Goal: Information Seeking & Learning: Check status

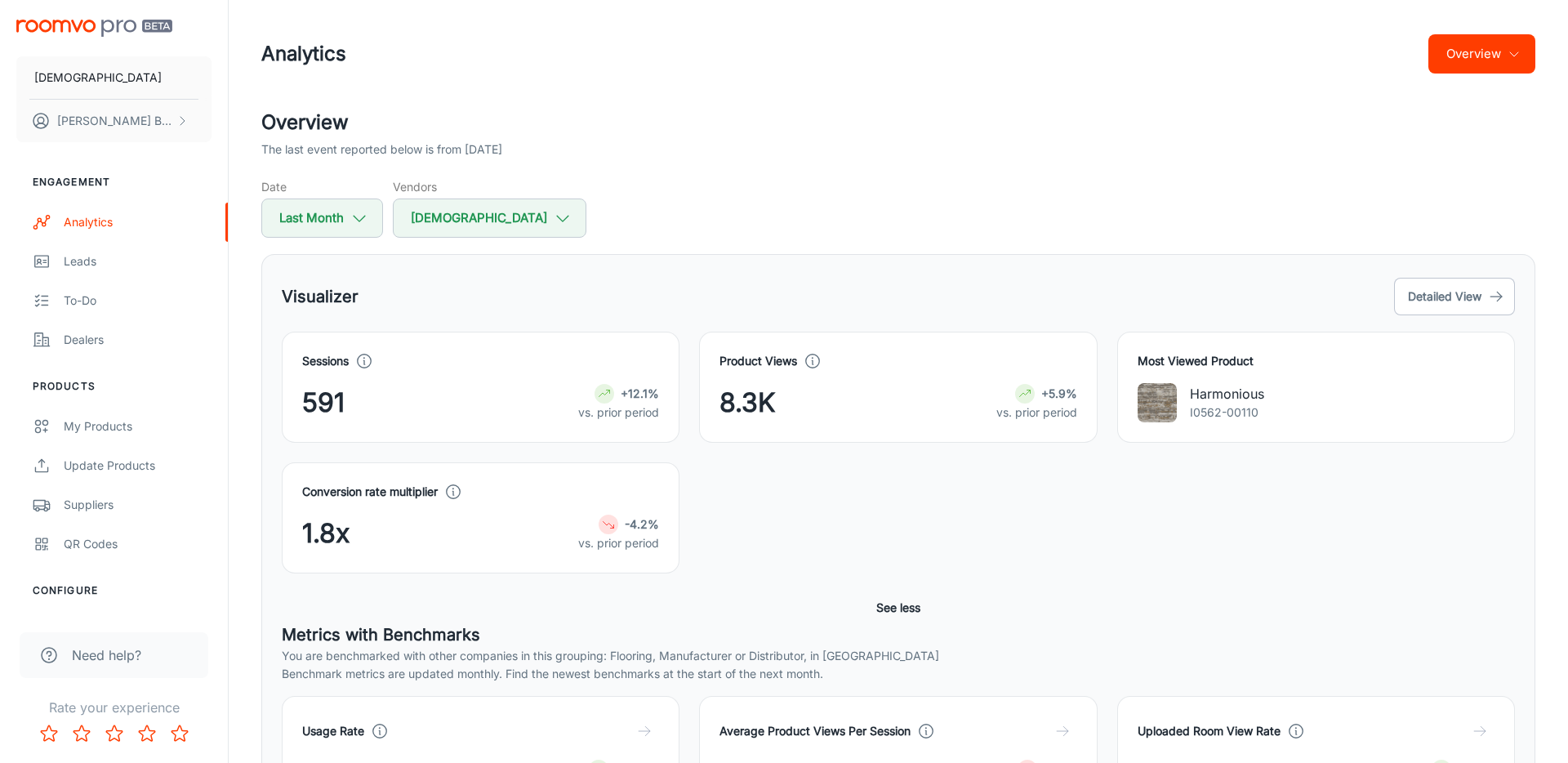
scroll to position [32, 0]
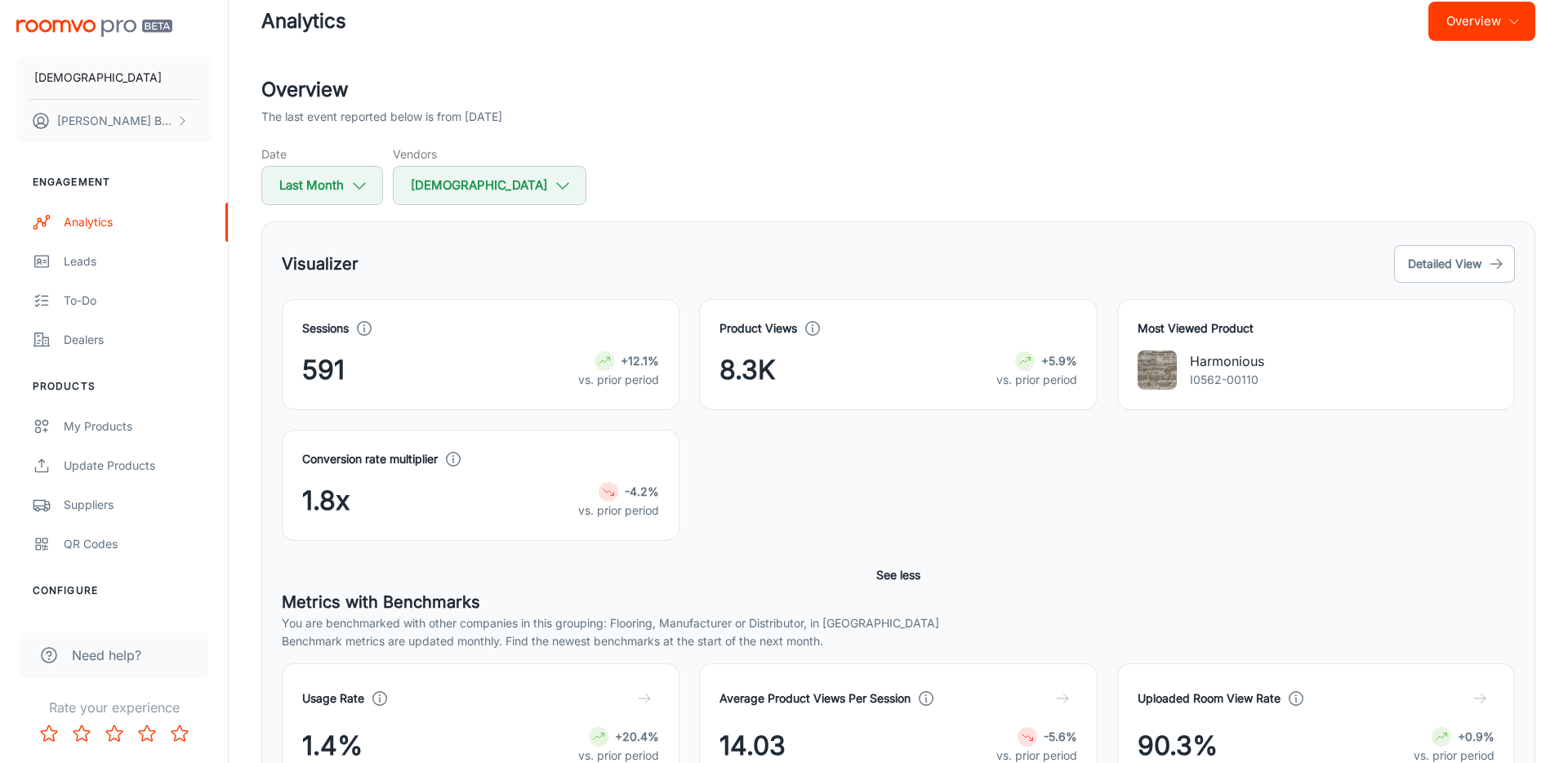
click at [850, 135] on div "Overview The last event reported below is from [DATE] Date Last Month Vendors P…" at bounding box center [898, 140] width 1274 height 130
drag, startPoint x: 982, startPoint y: 504, endPoint x: 997, endPoint y: 501, distance: 15.3
click at [982, 504] on div "Conversion rate multiplier 1.8x -4.2% vs. prior period" at bounding box center [888, 475] width 1253 height 130
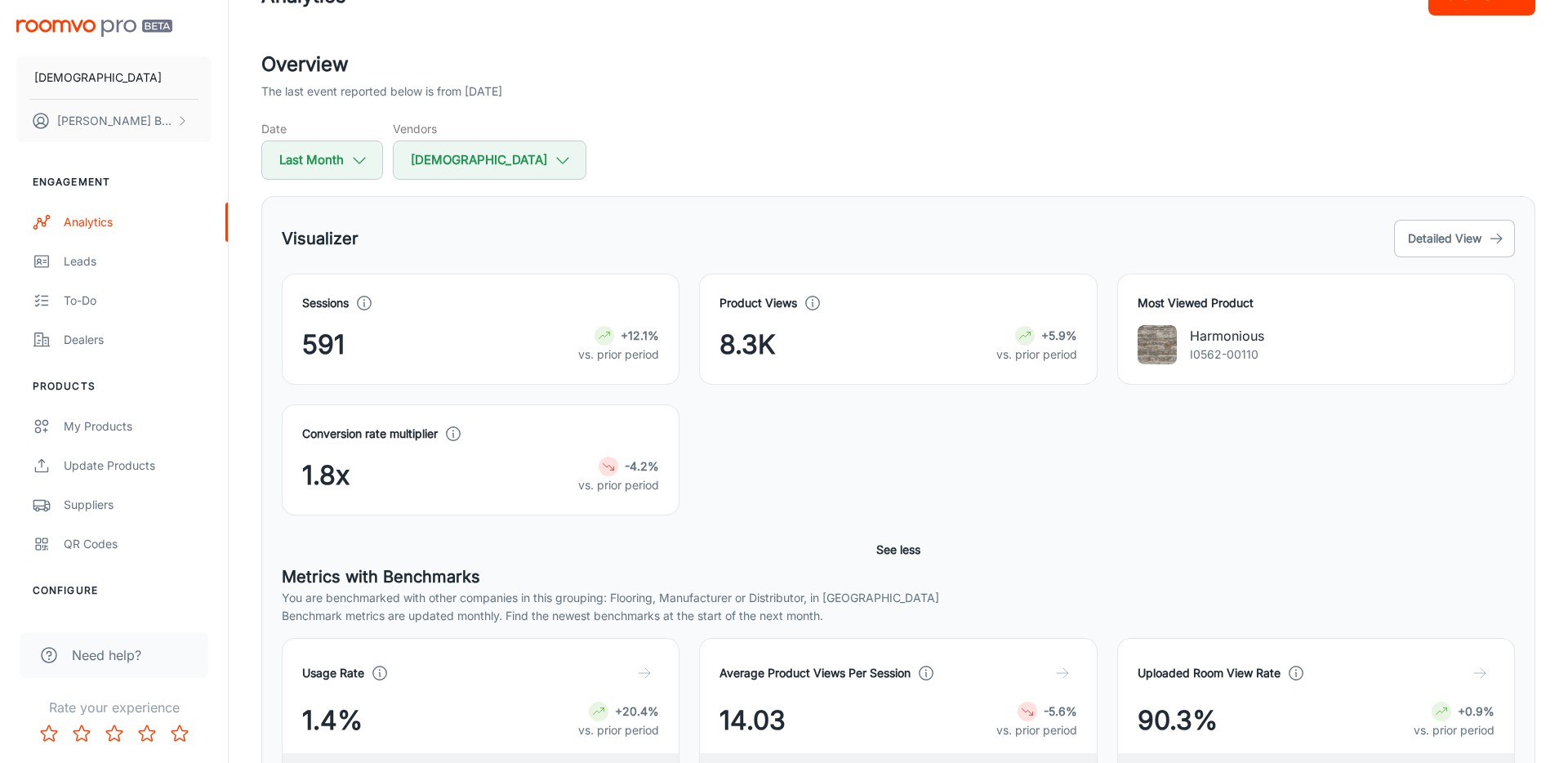
scroll to position [61, 0]
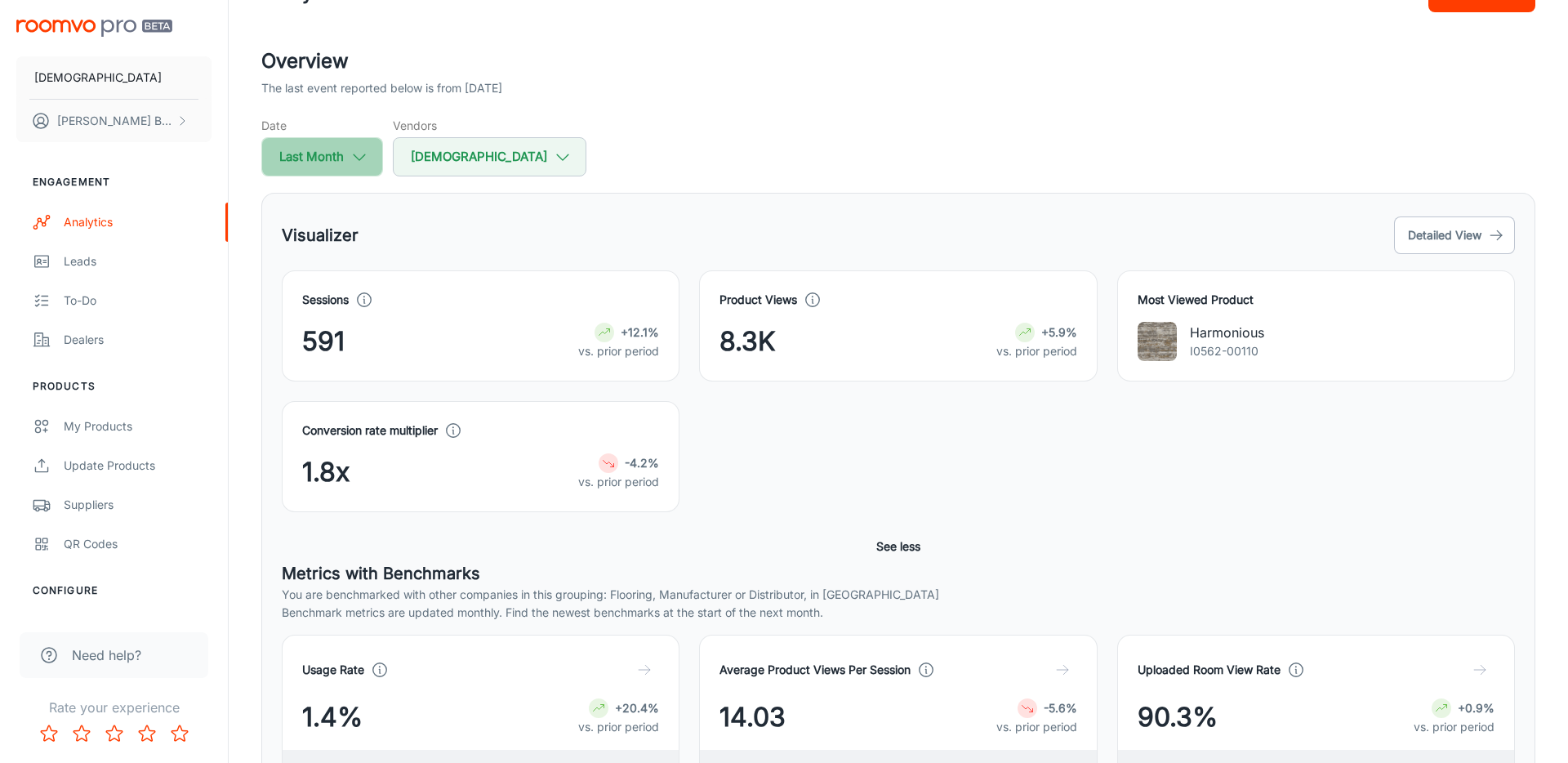
click at [355, 157] on icon "button" at bounding box center [359, 156] width 18 height 18
select select "8"
select select "2025"
select select "8"
select select "2025"
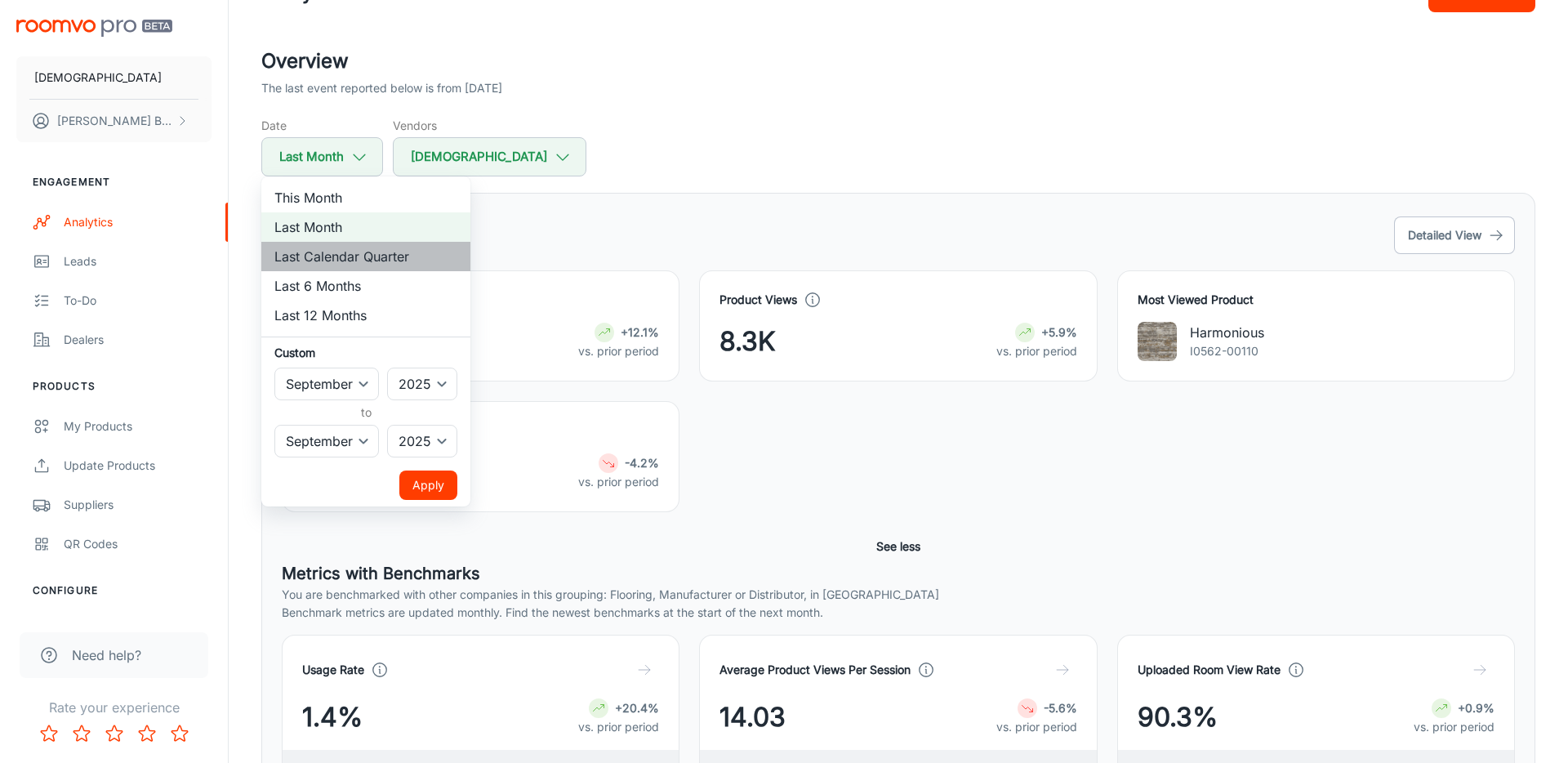
click at [348, 253] on li "Last Calendar Quarter" at bounding box center [365, 257] width 209 height 29
select select "6"
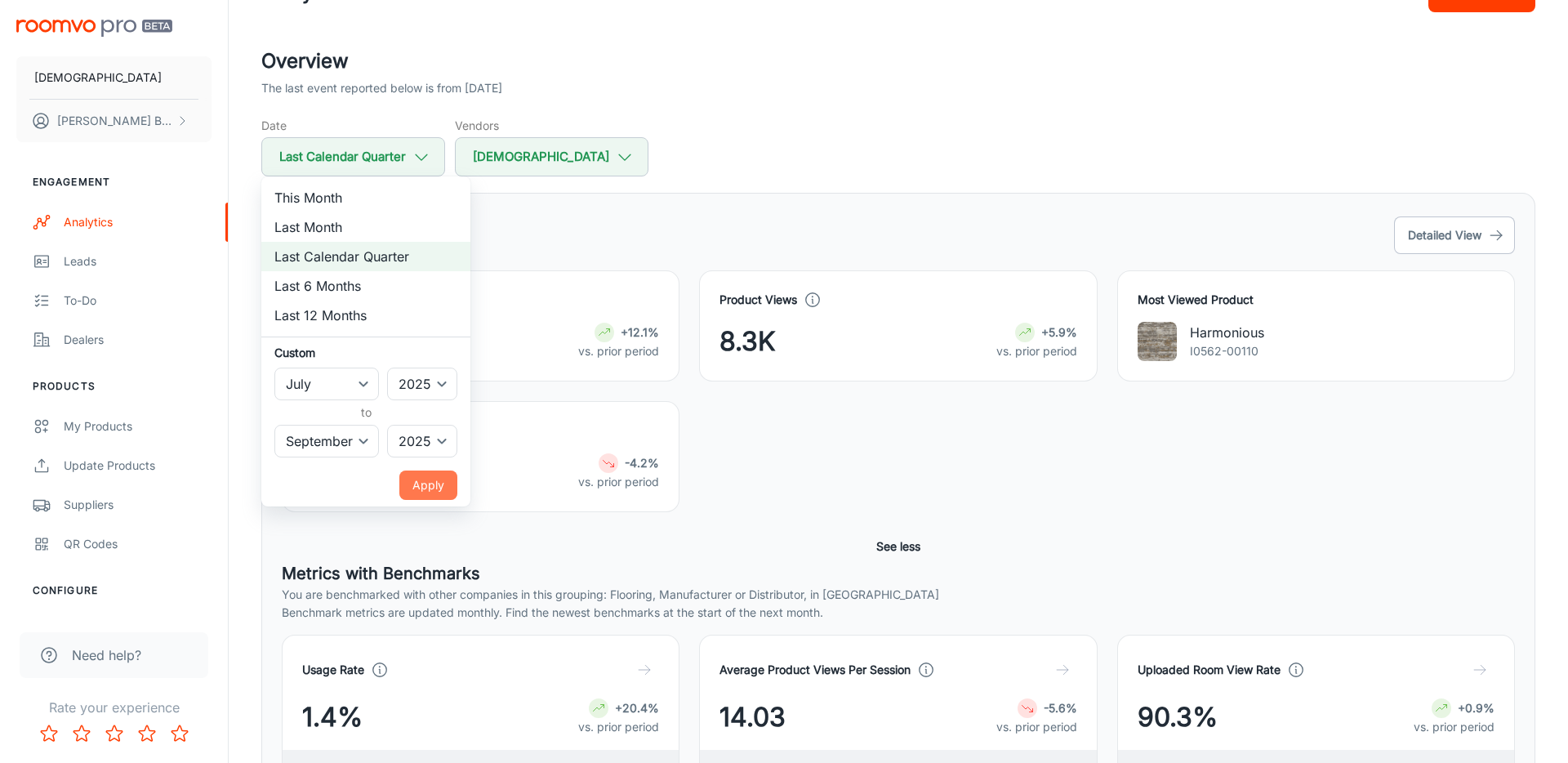
click at [433, 483] on button "Apply" at bounding box center [428, 485] width 58 height 29
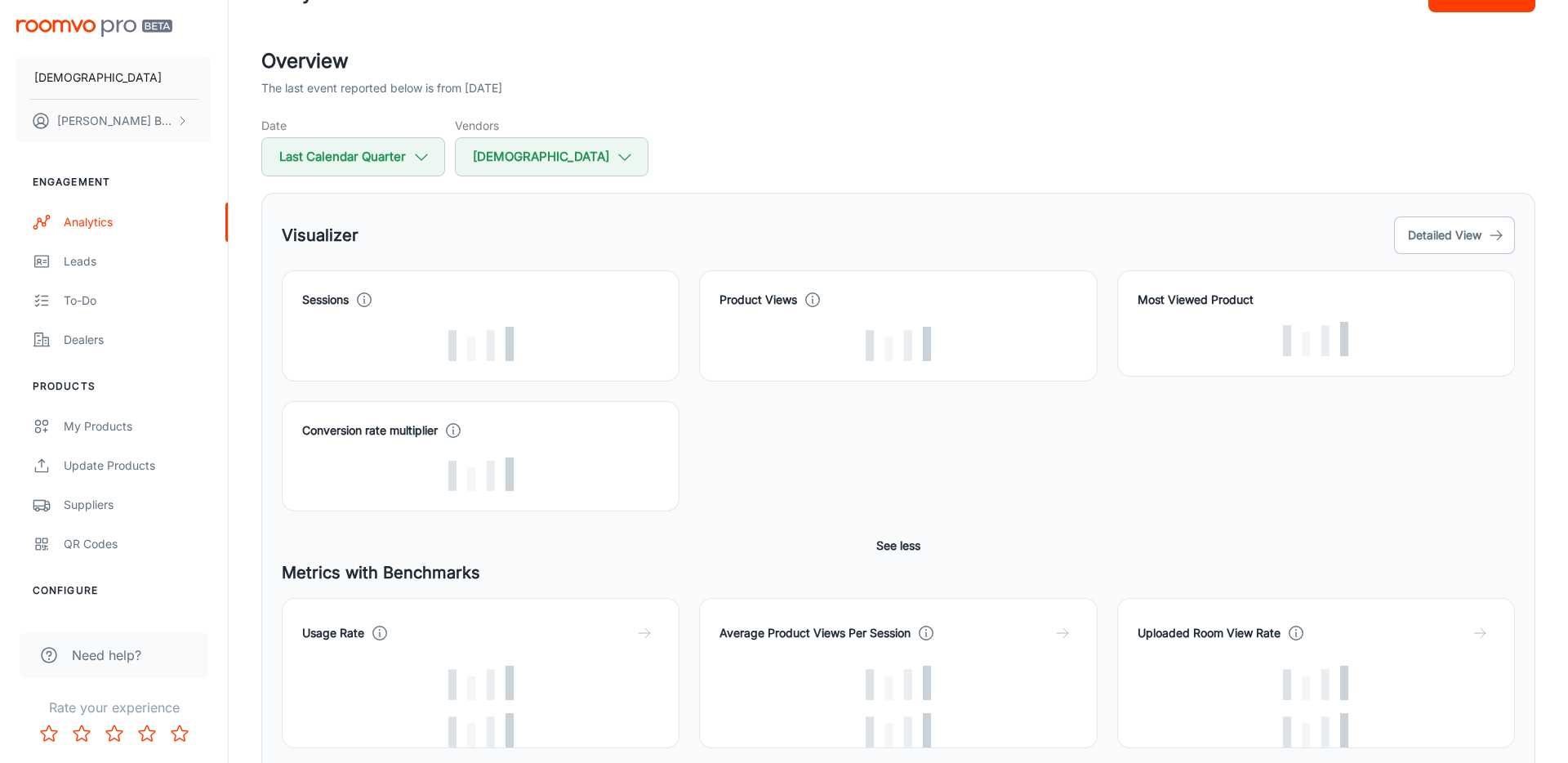
click at [681, 147] on div "Date Last Calendar Quarter Vendors Patcraft" at bounding box center [898, 147] width 1274 height 60
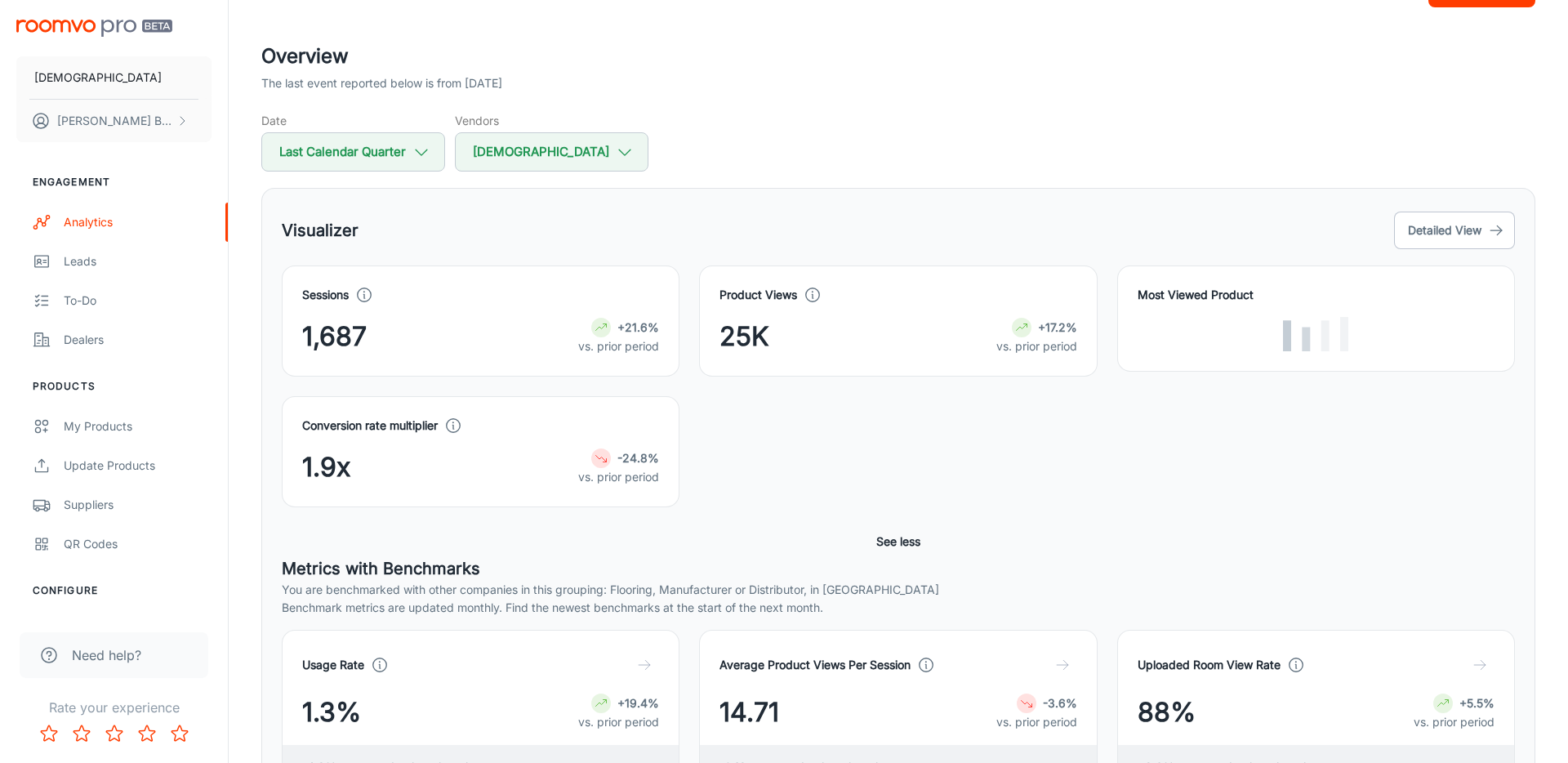
click at [778, 135] on div "Date Last Calendar Quarter Vendors Patcraft" at bounding box center [898, 142] width 1274 height 60
click at [1111, 423] on div "Conversion rate multiplier 1.9x -24.8% vs. prior period" at bounding box center [888, 442] width 1253 height 130
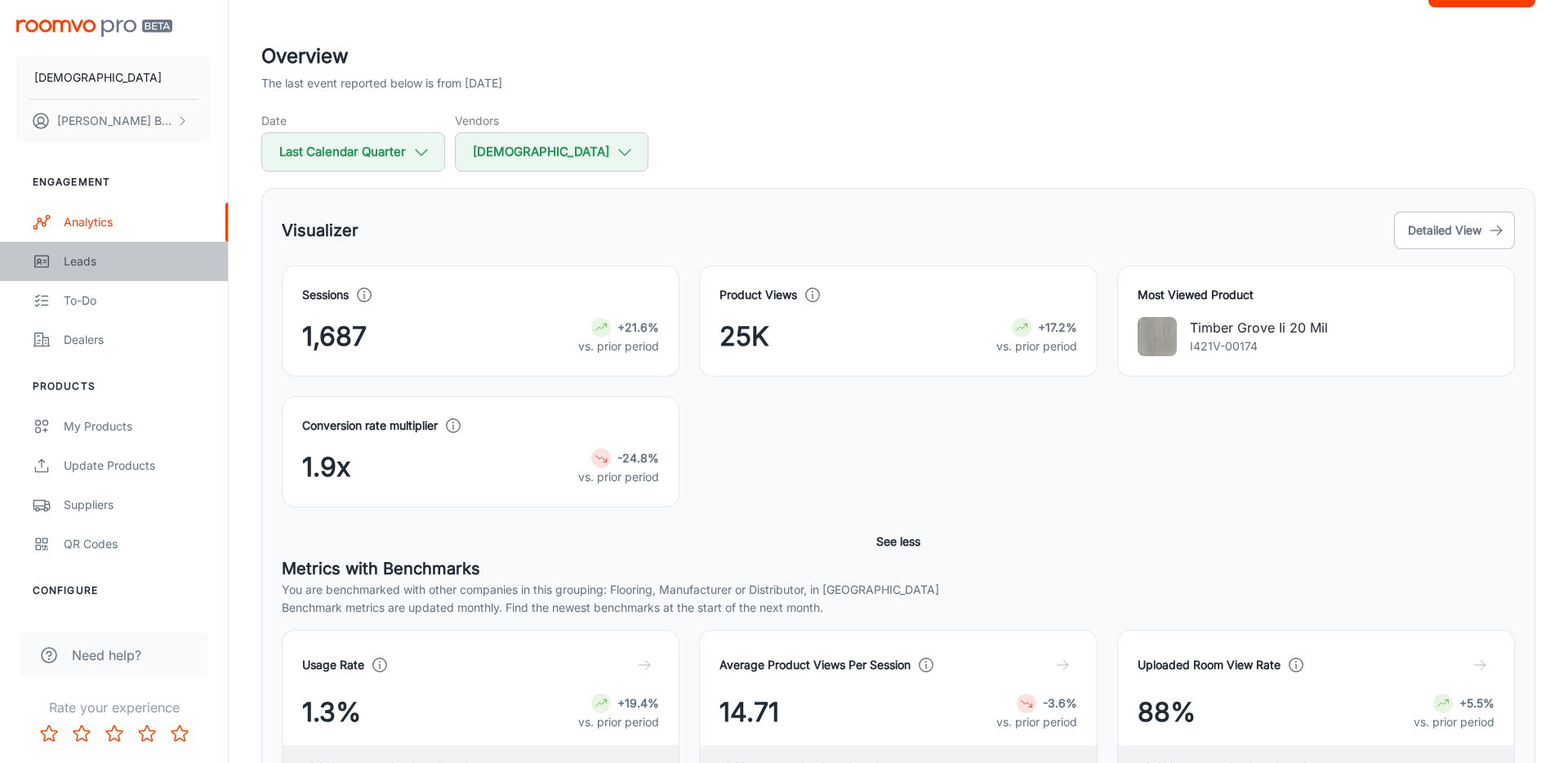
click at [90, 268] on div "Leads" at bounding box center [137, 261] width 148 height 18
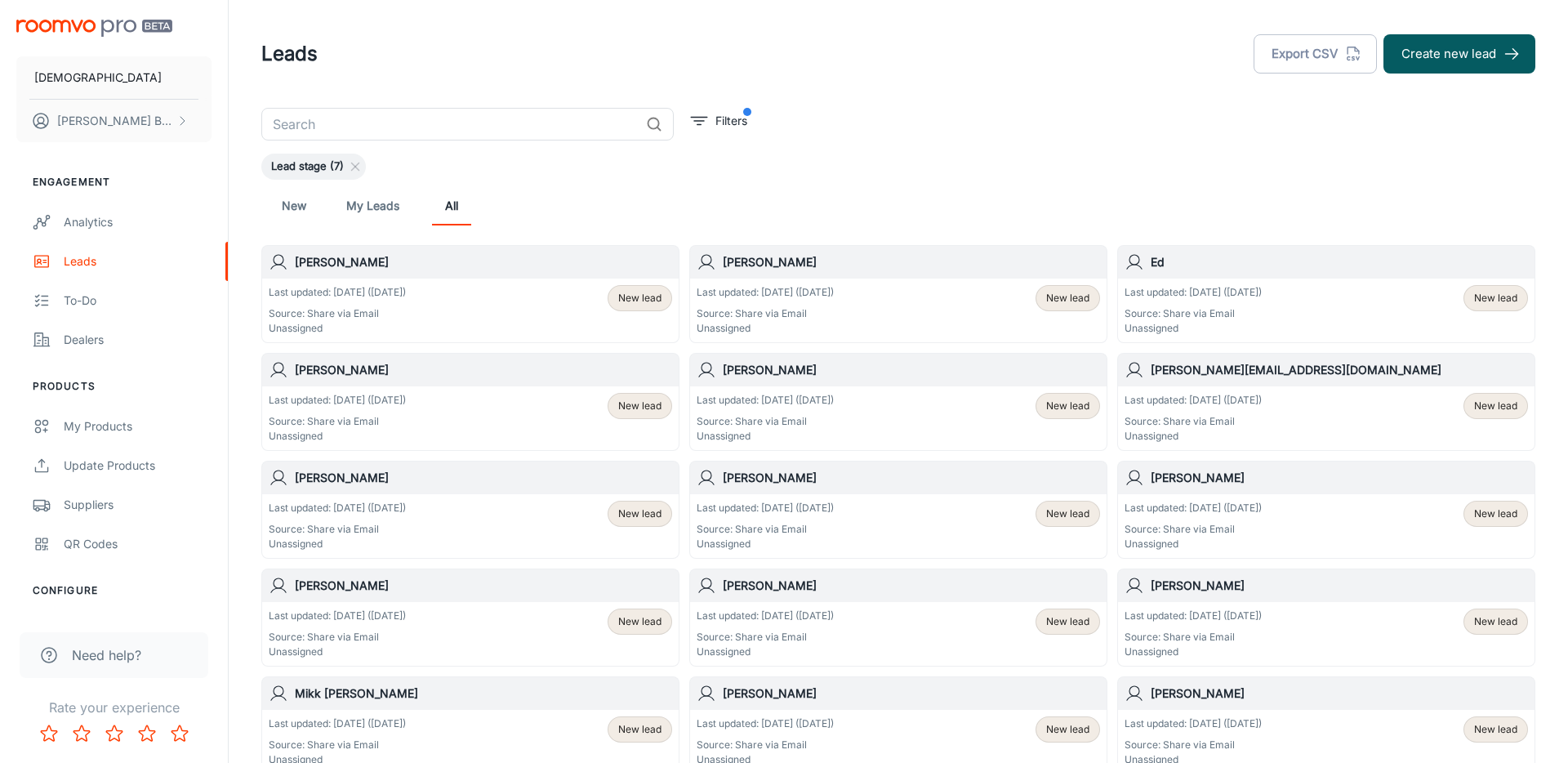
click at [1039, 153] on div "Lead stage (7)" at bounding box center [898, 166] width 1274 height 26
click at [90, 218] on div "Analytics" at bounding box center [137, 222] width 148 height 18
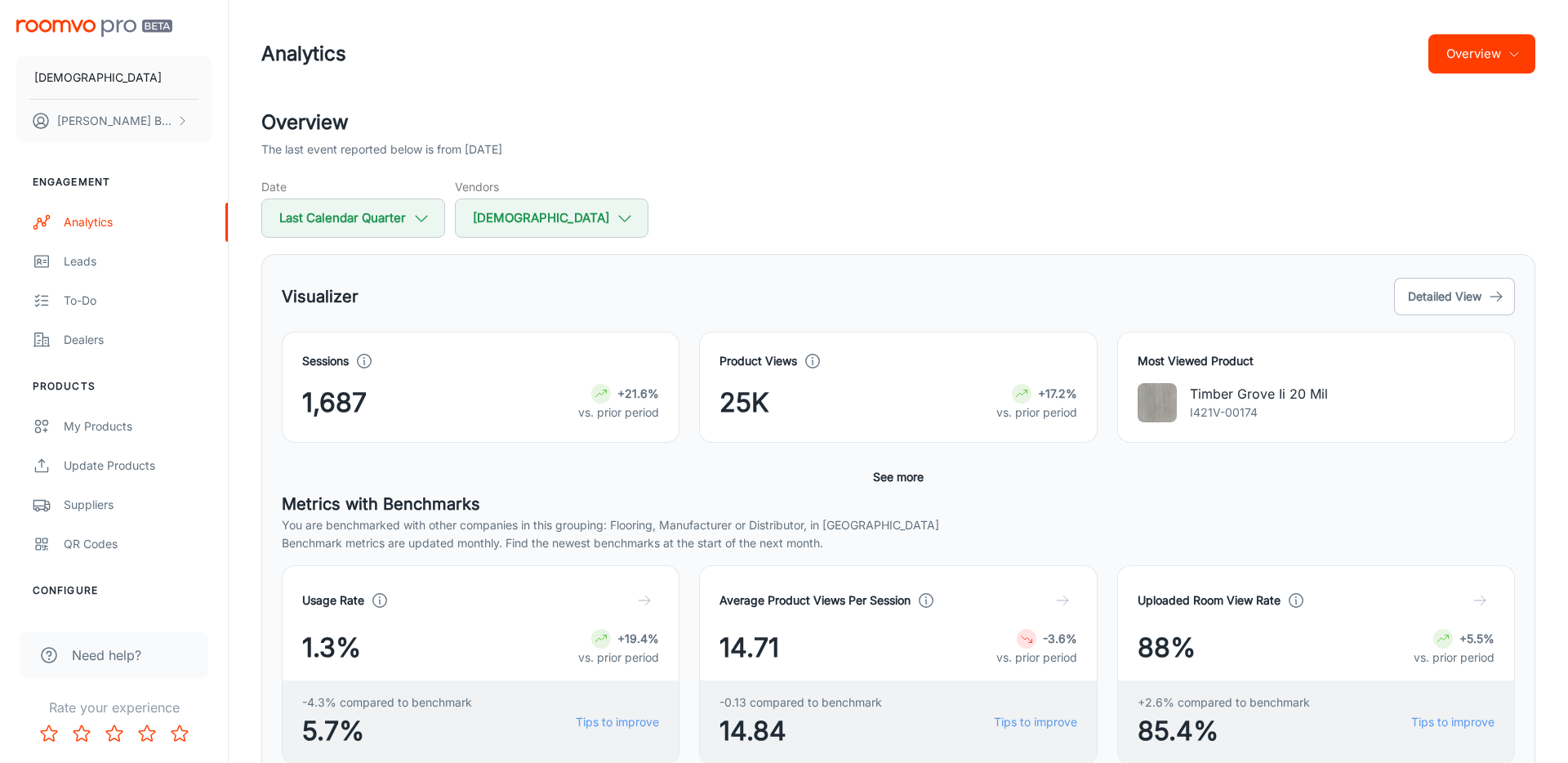
click at [1127, 167] on div "Overview The last event reported below is from [DATE] Date Last Calendar Quarte…" at bounding box center [898, 172] width 1274 height 130
click at [1517, 49] on icon "button" at bounding box center [1513, 54] width 13 height 13
click at [1381, 127] on li "Visualizer" at bounding box center [1441, 124] width 189 height 29
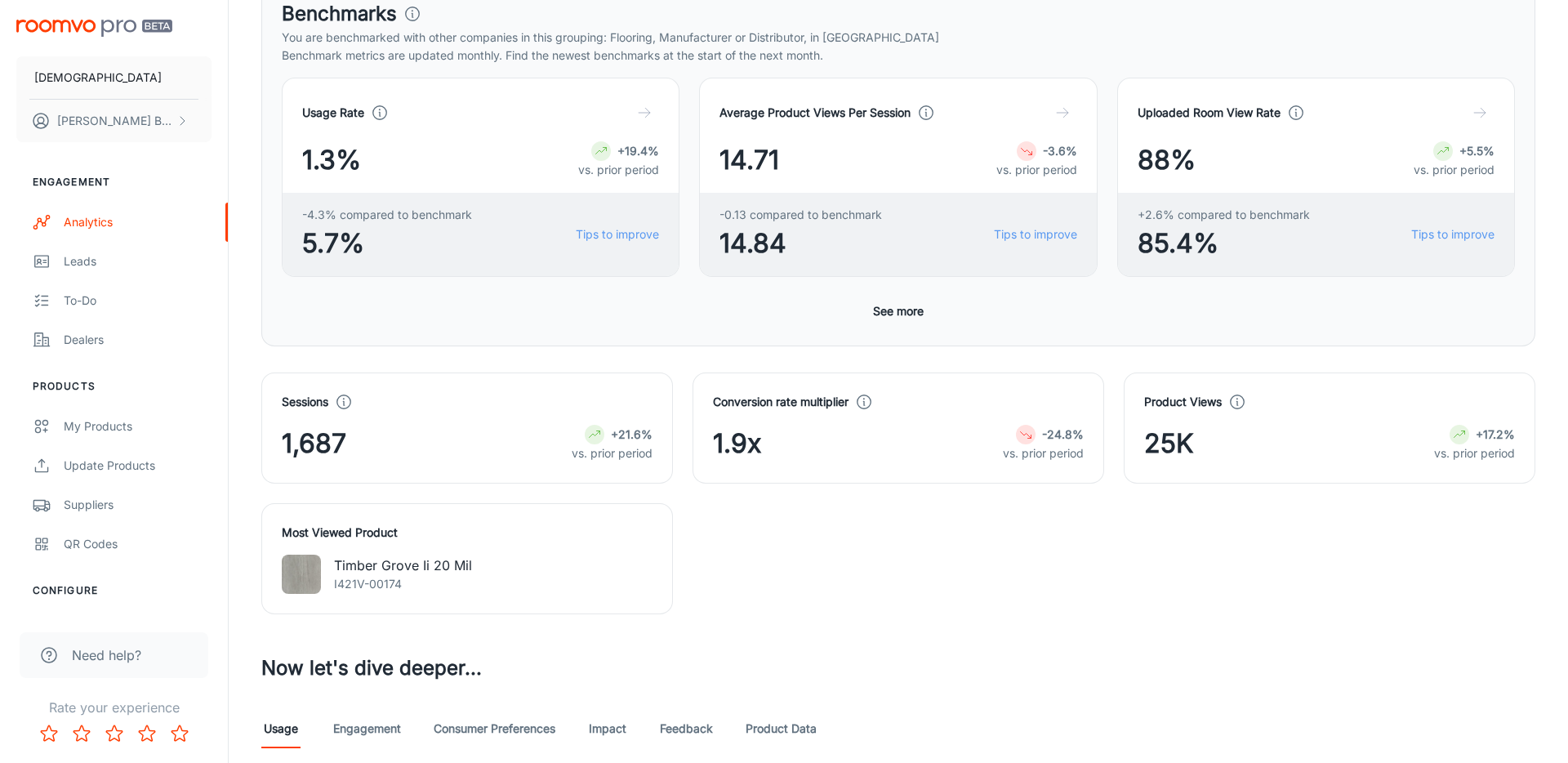
scroll to position [281, 0]
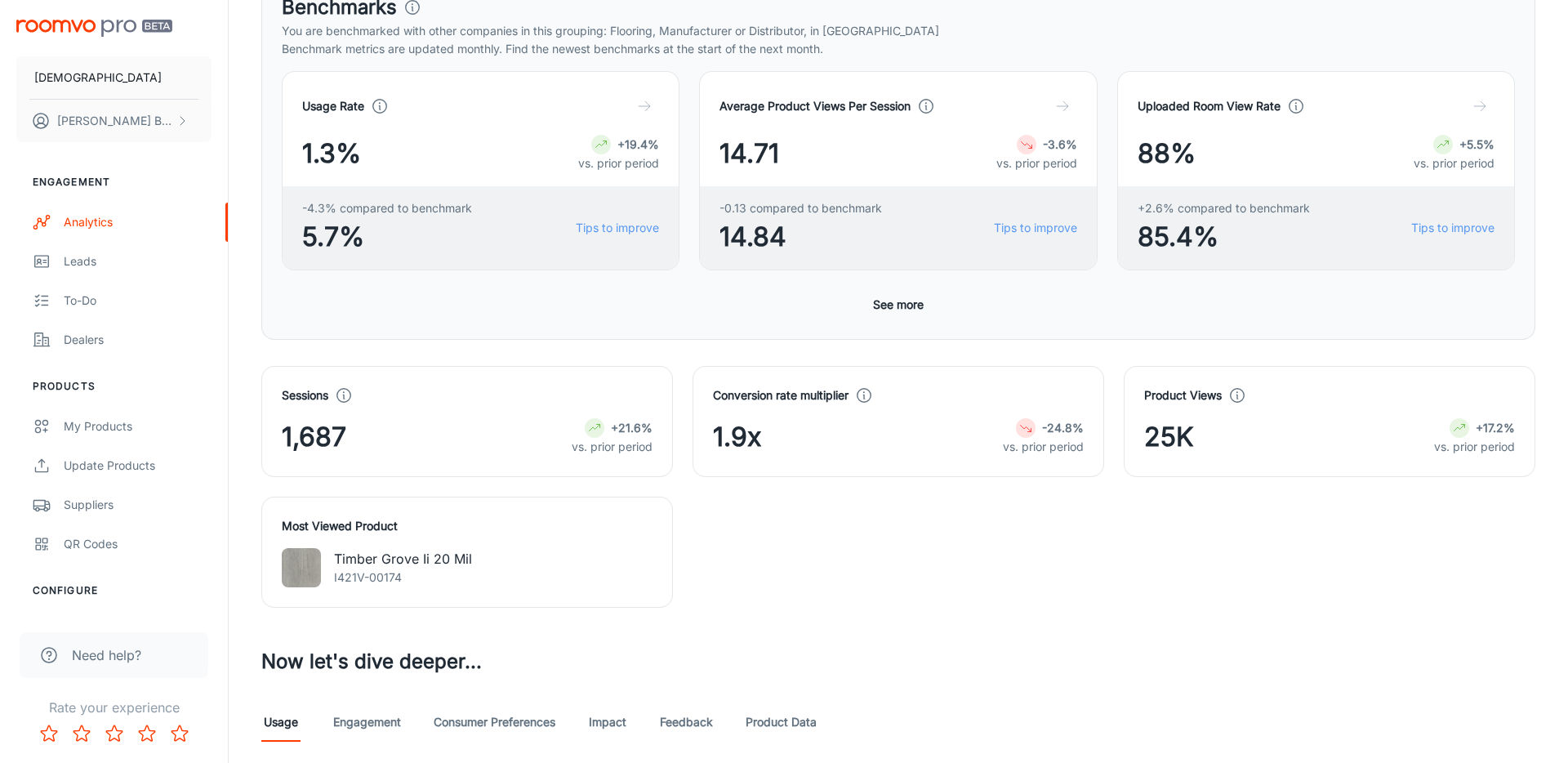
click at [989, 565] on div "Sessions 1,687 +21.6% vs. prior period Conversion rate multiplier 1.9x -24.8% v…" at bounding box center [888, 477] width 1293 height 261
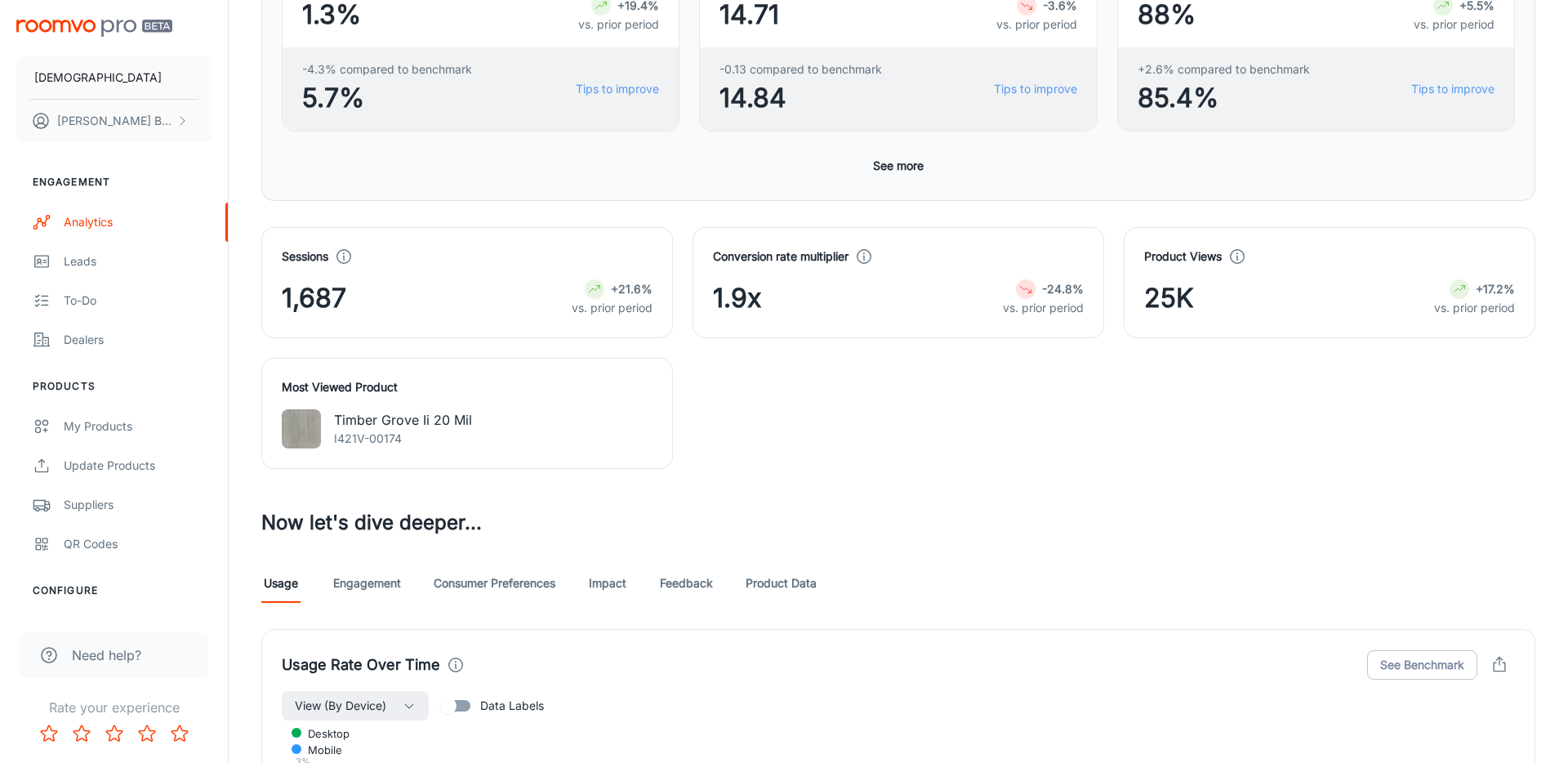
scroll to position [0, 0]
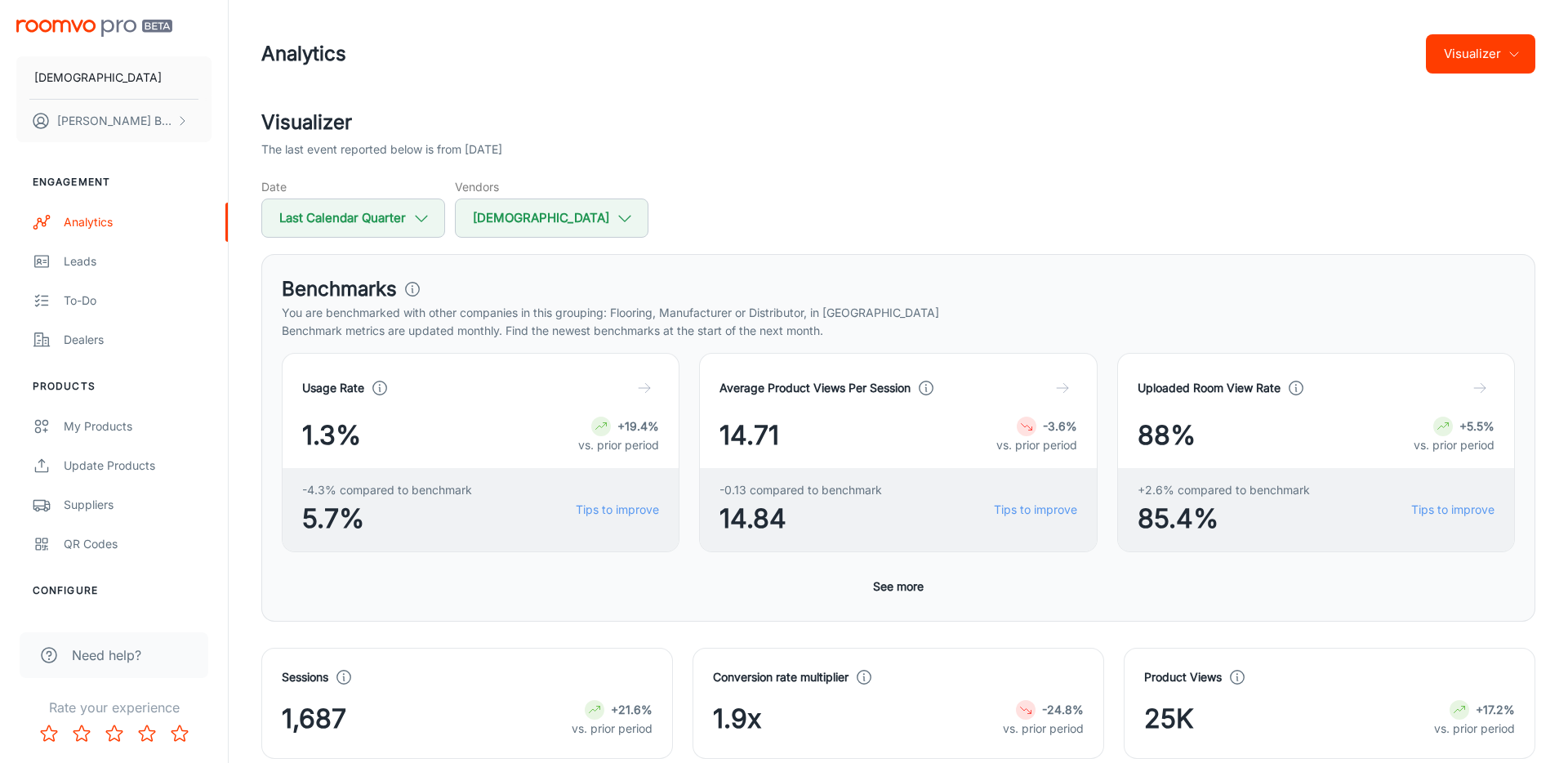
click at [738, 154] on div "The last event reported below is from [DATE]" at bounding box center [898, 149] width 1274 height 18
click at [824, 83] on header "Analytics Visualizer" at bounding box center [899, 54] width 1313 height 107
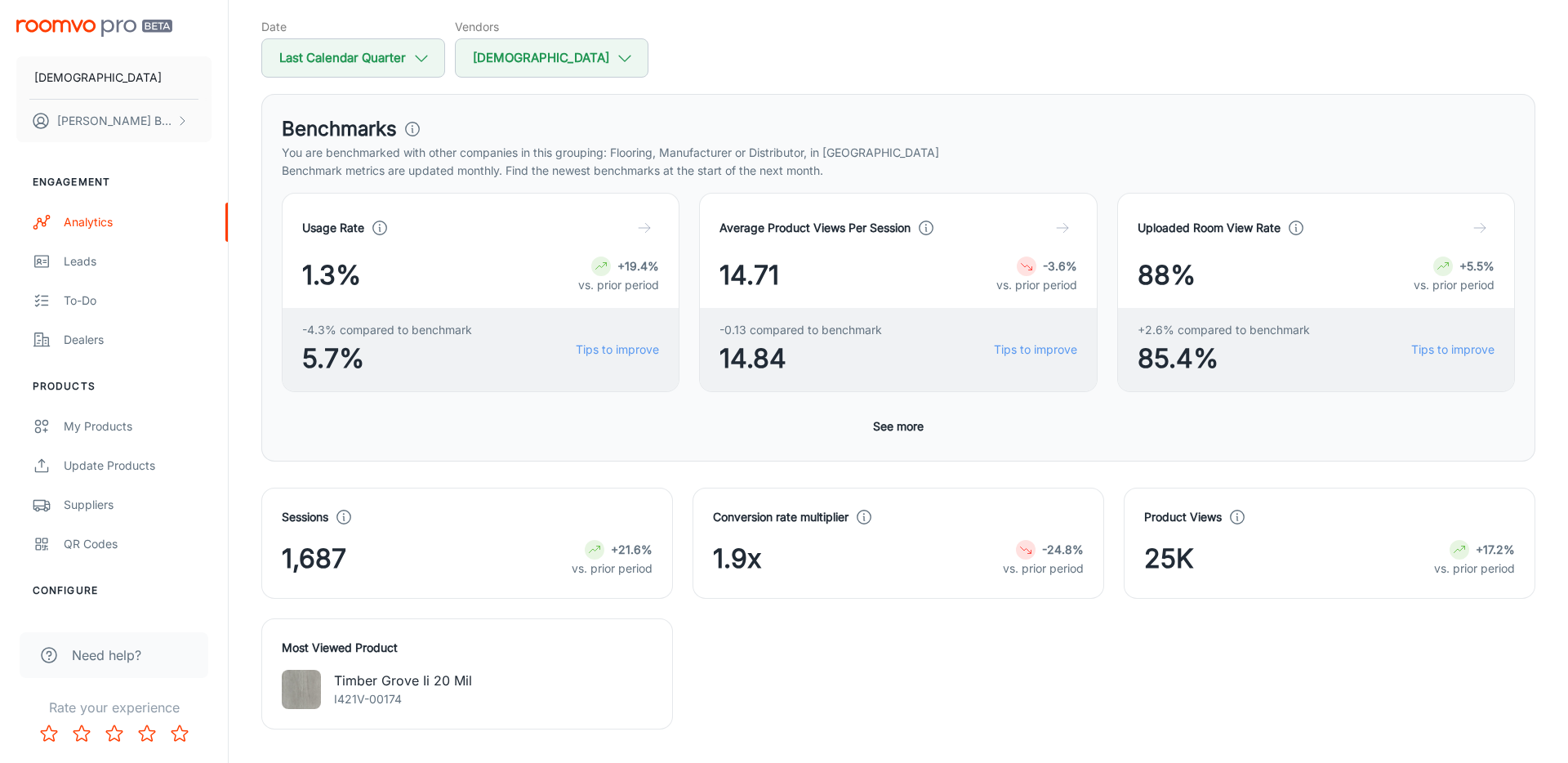
scroll to position [161, 0]
click at [894, 427] on button "See more" at bounding box center [898, 425] width 64 height 29
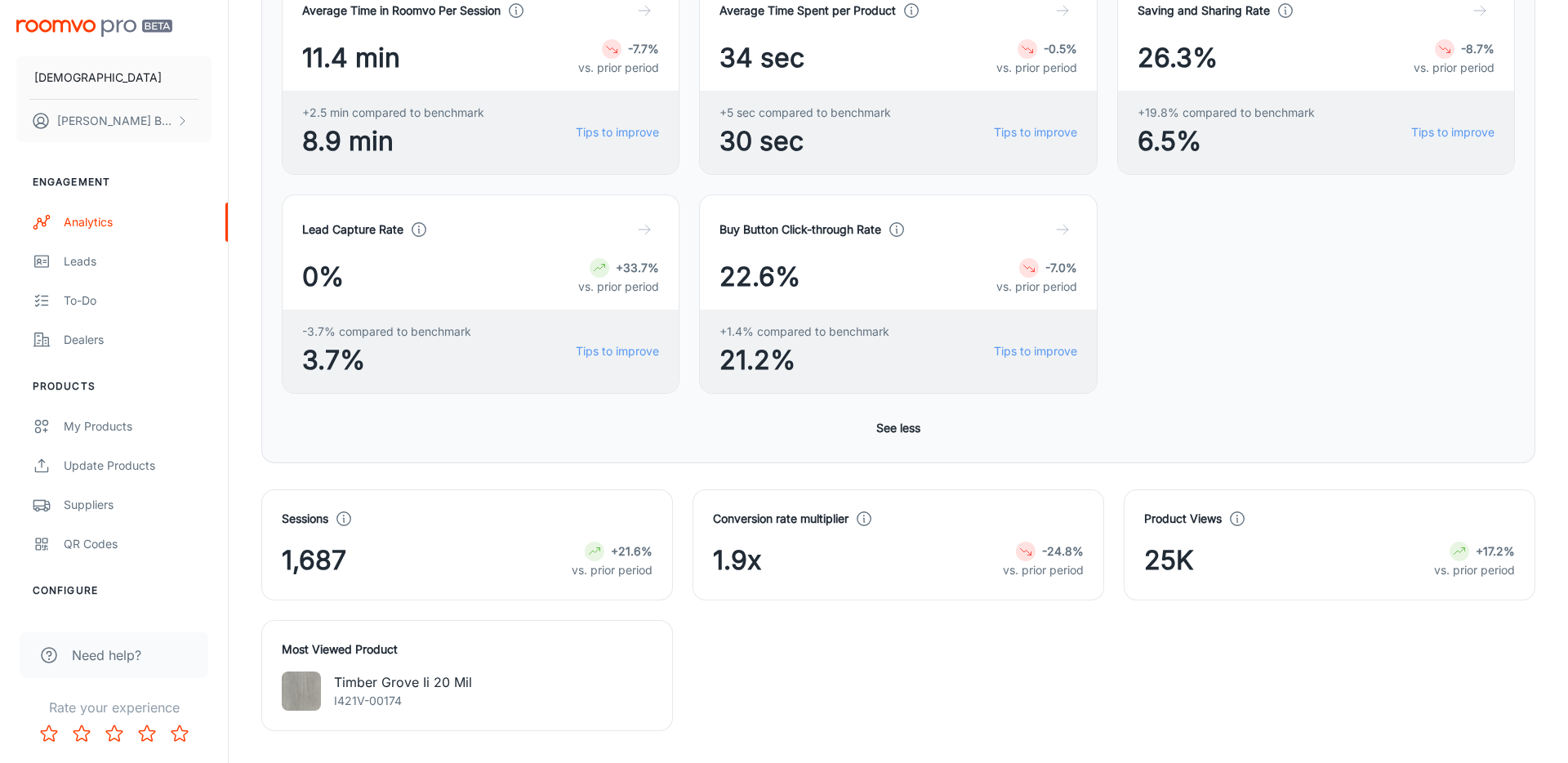
scroll to position [610, 0]
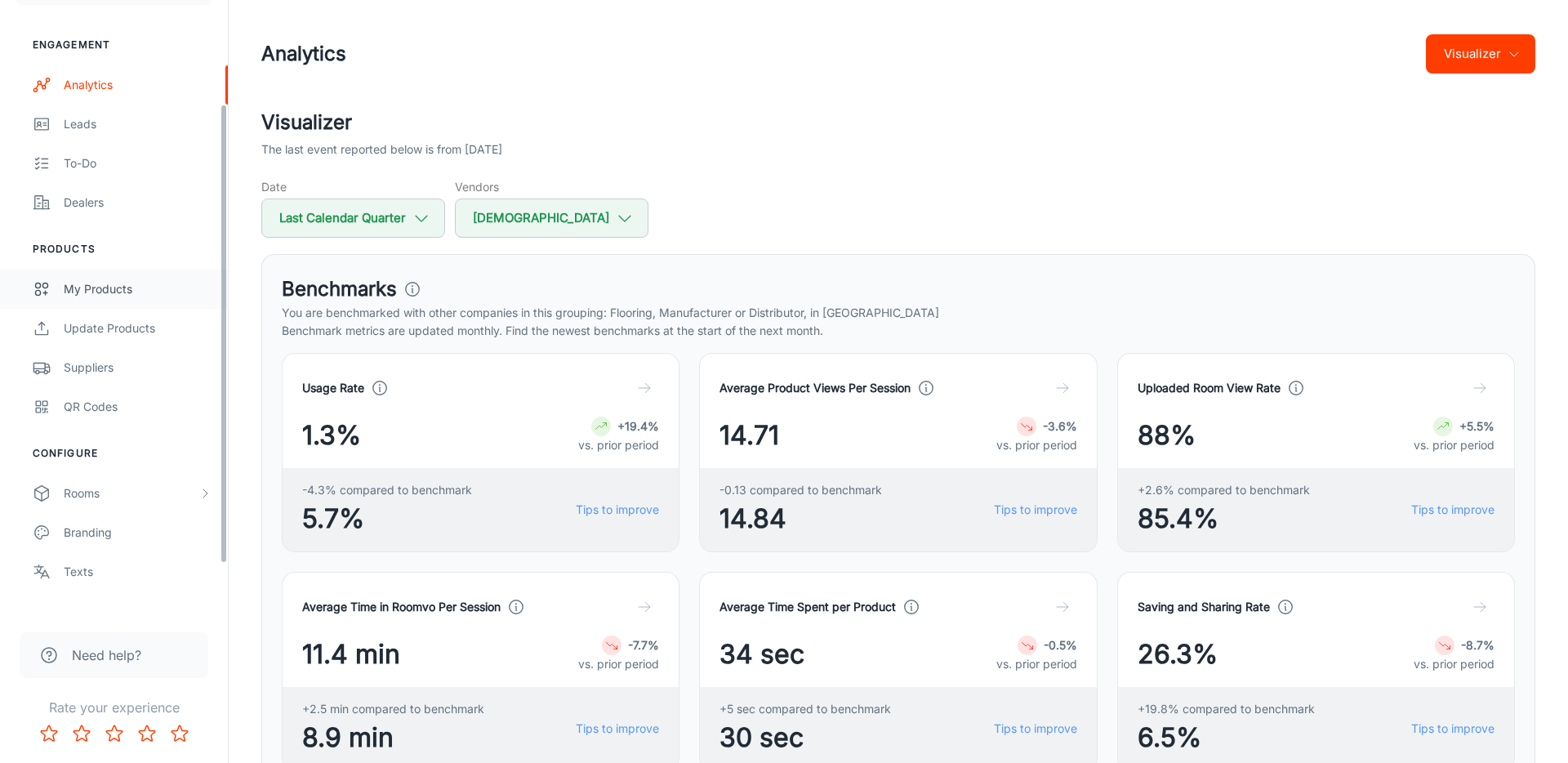
scroll to position [138, 0]
click at [101, 287] on div "My Products" at bounding box center [137, 288] width 148 height 18
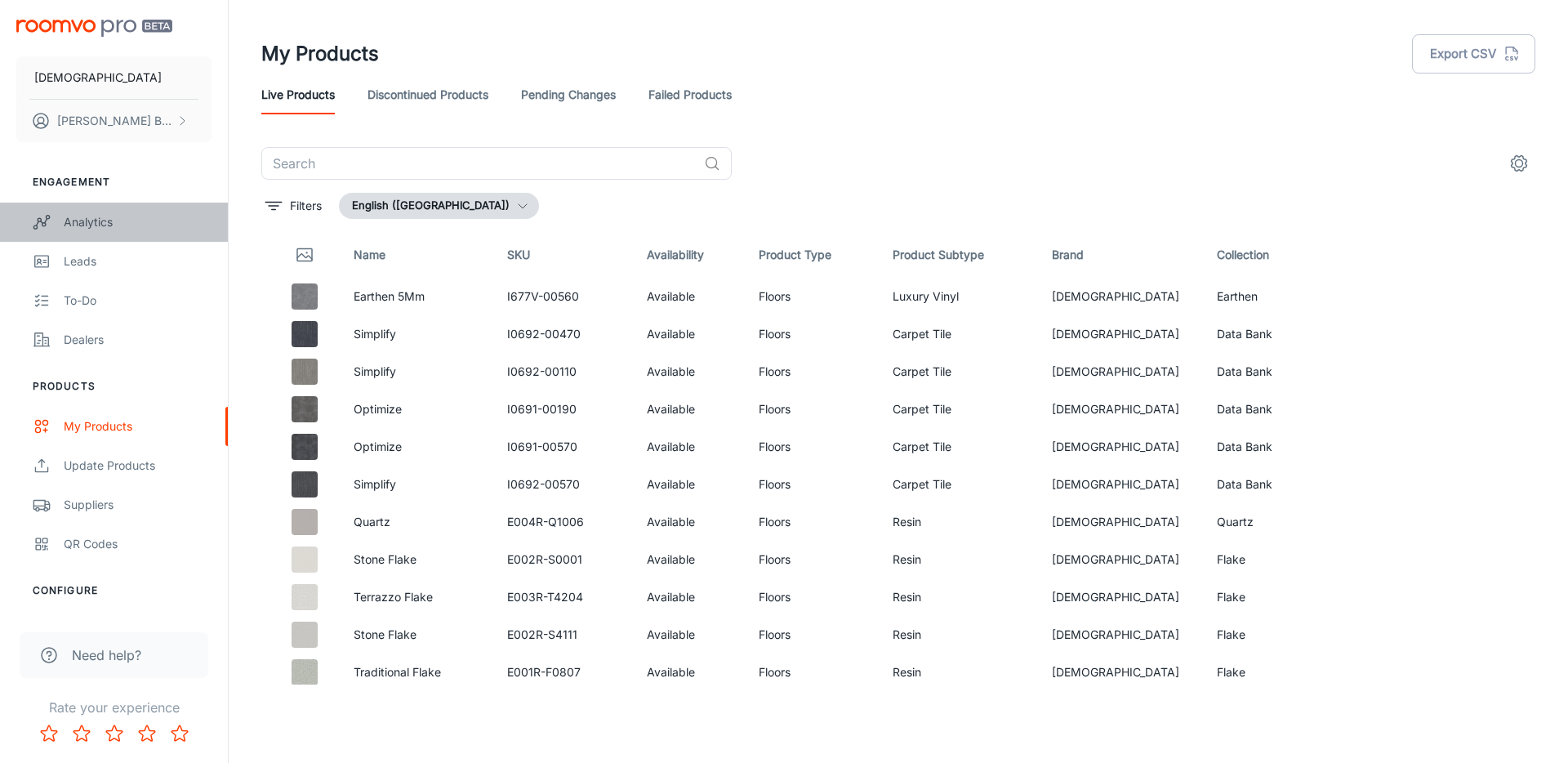
click at [87, 228] on div "Analytics" at bounding box center [137, 222] width 148 height 18
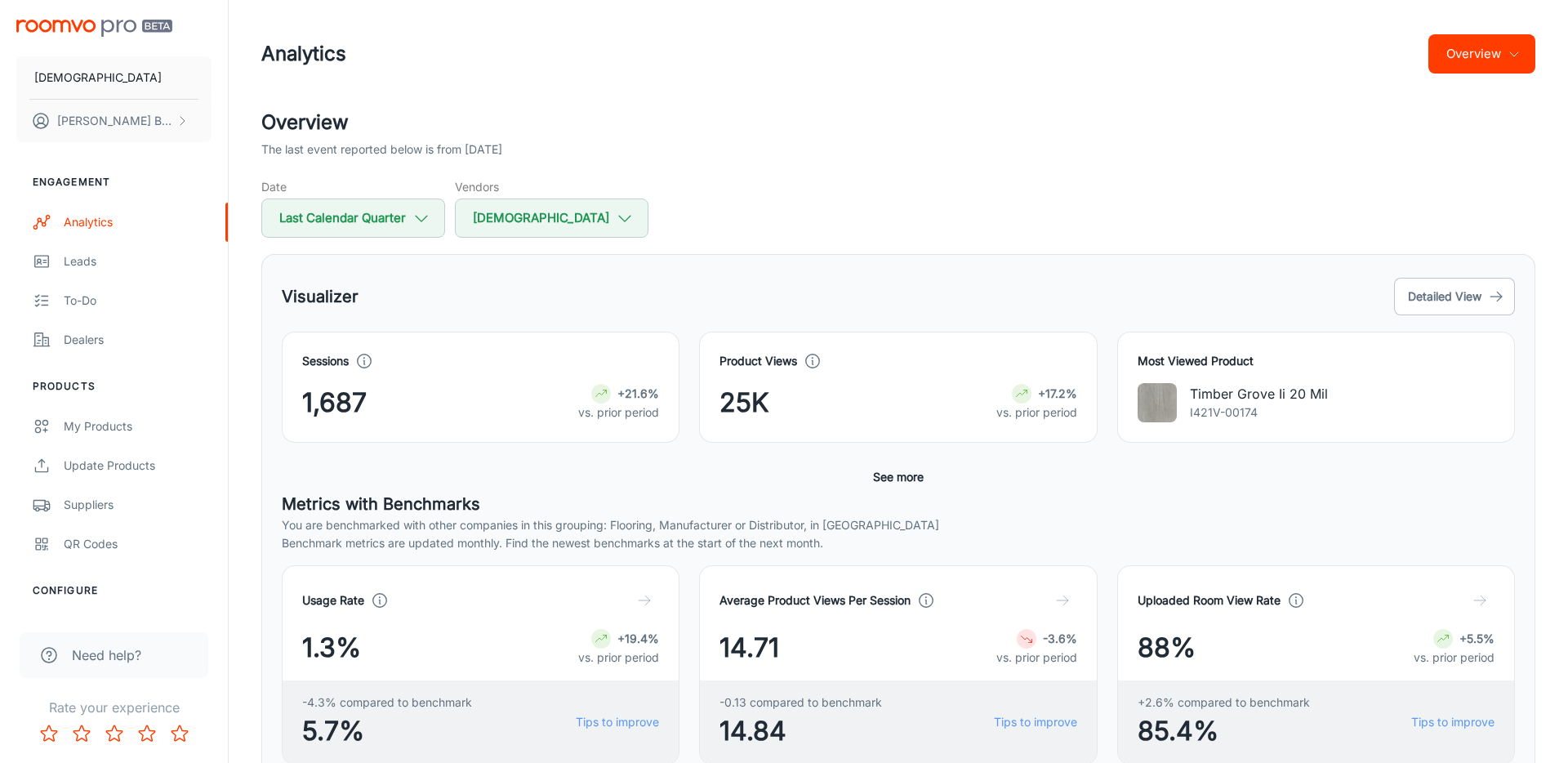
click at [813, 142] on div "The last event reported below is from [DATE]" at bounding box center [898, 149] width 1274 height 18
click at [1510, 58] on icon "button" at bounding box center [1513, 54] width 13 height 13
click at [1079, 107] on div at bounding box center [784, 381] width 1568 height 763
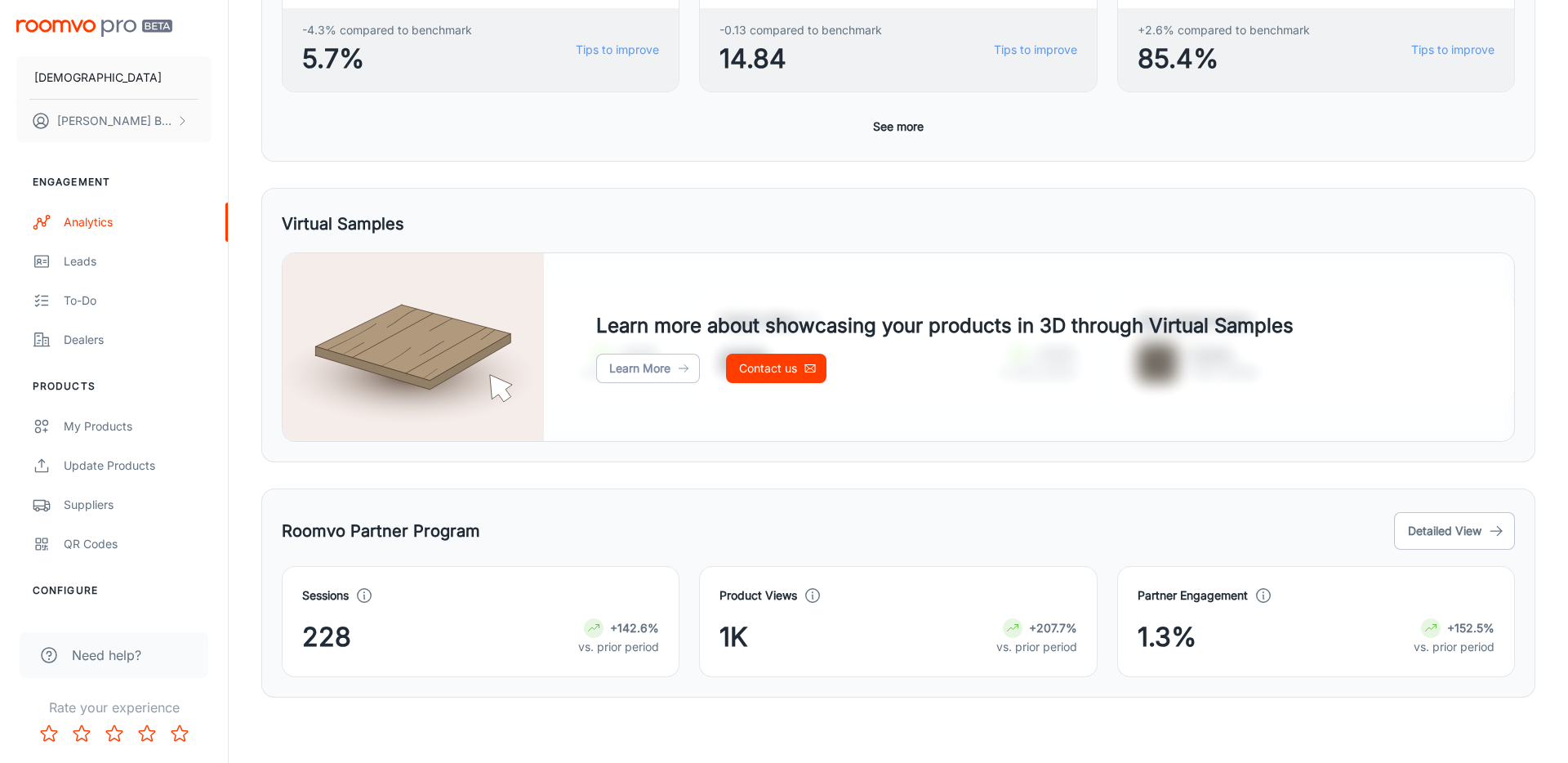
click at [78, 386] on li "Products" at bounding box center [113, 385] width 228 height 14
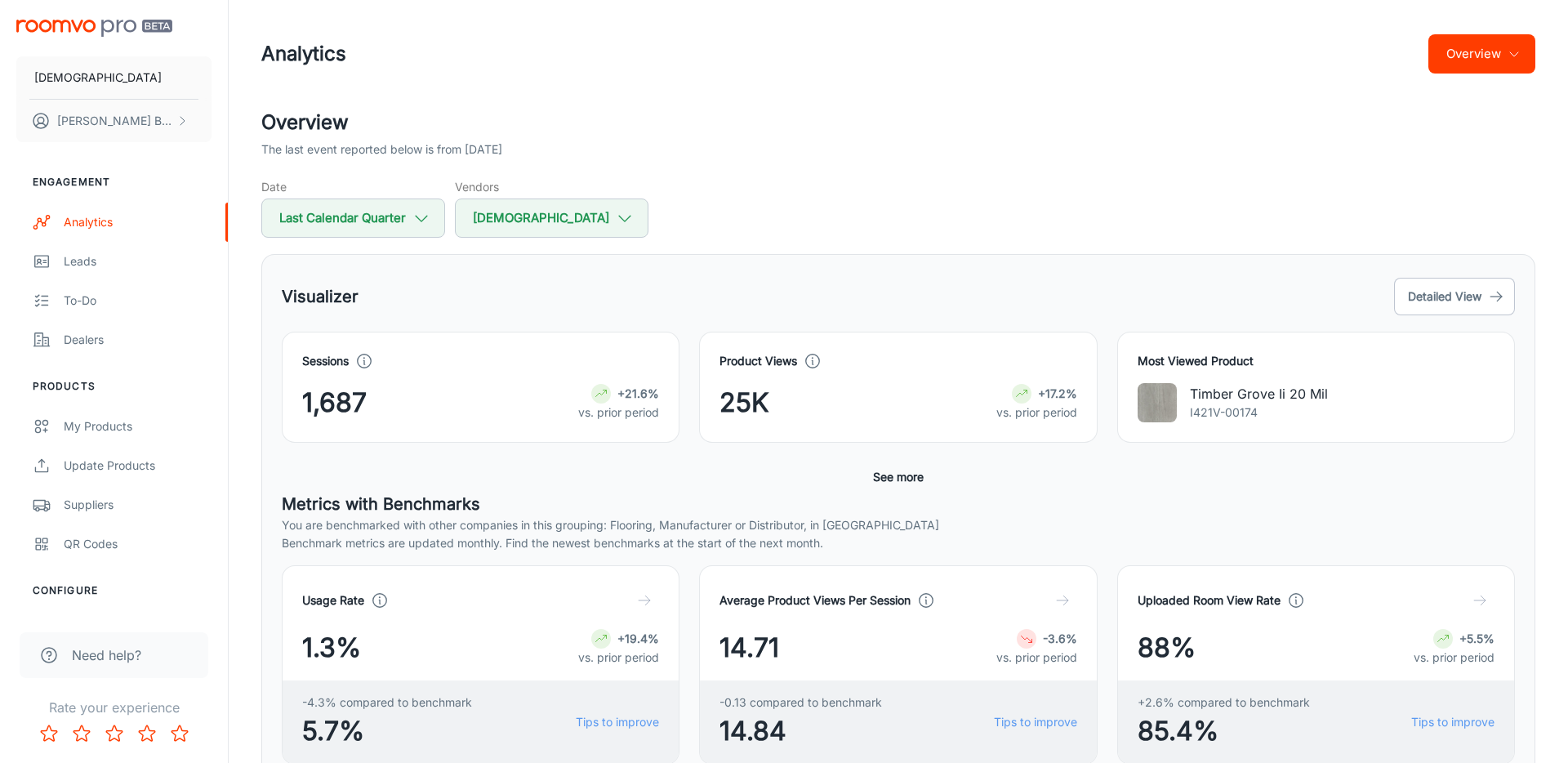
click at [1455, 55] on button "Overview" at bounding box center [1481, 54] width 107 height 39
click at [1394, 127] on li "Visualizer" at bounding box center [1441, 124] width 189 height 29
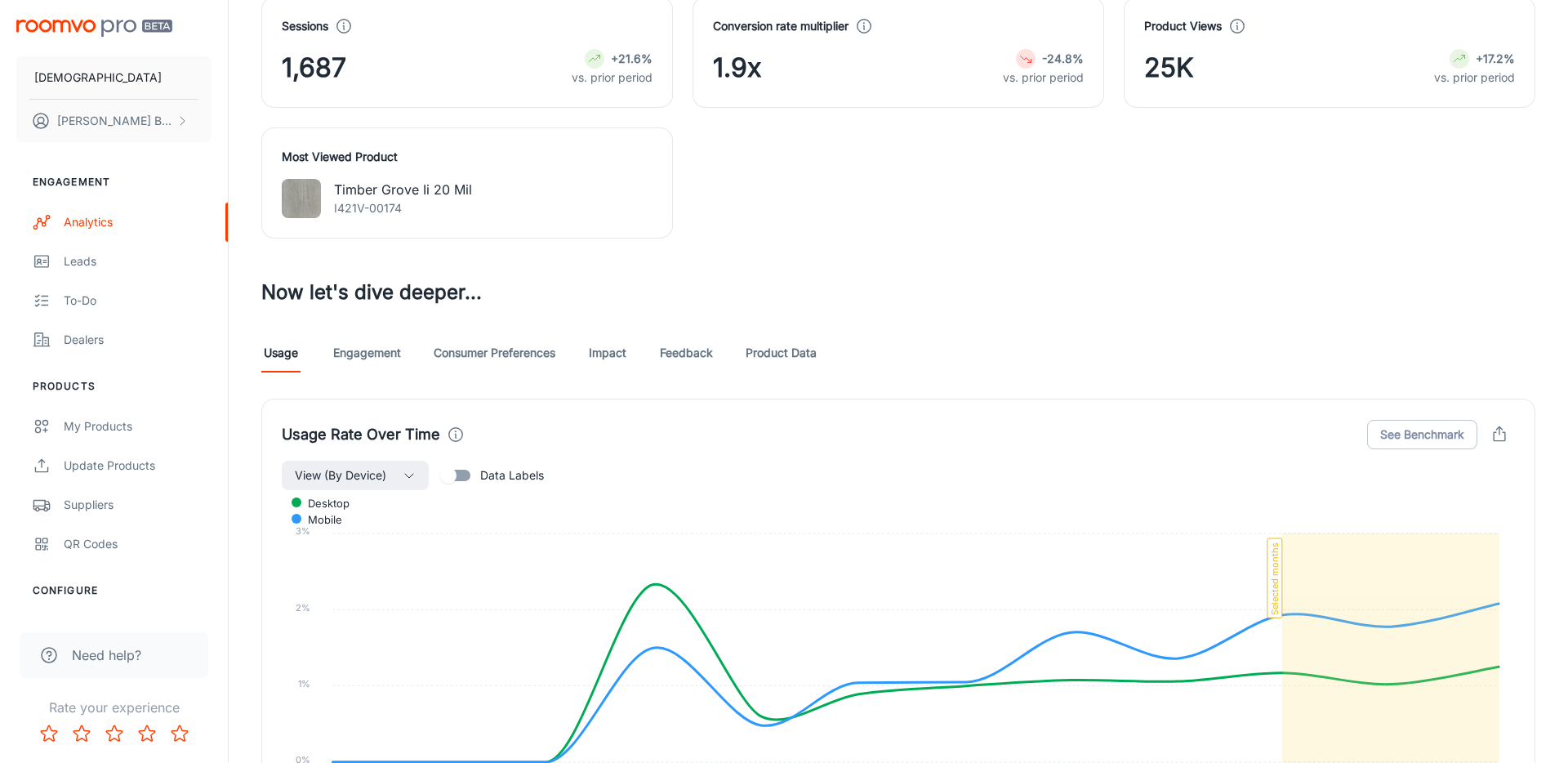
scroll to position [658, 0]
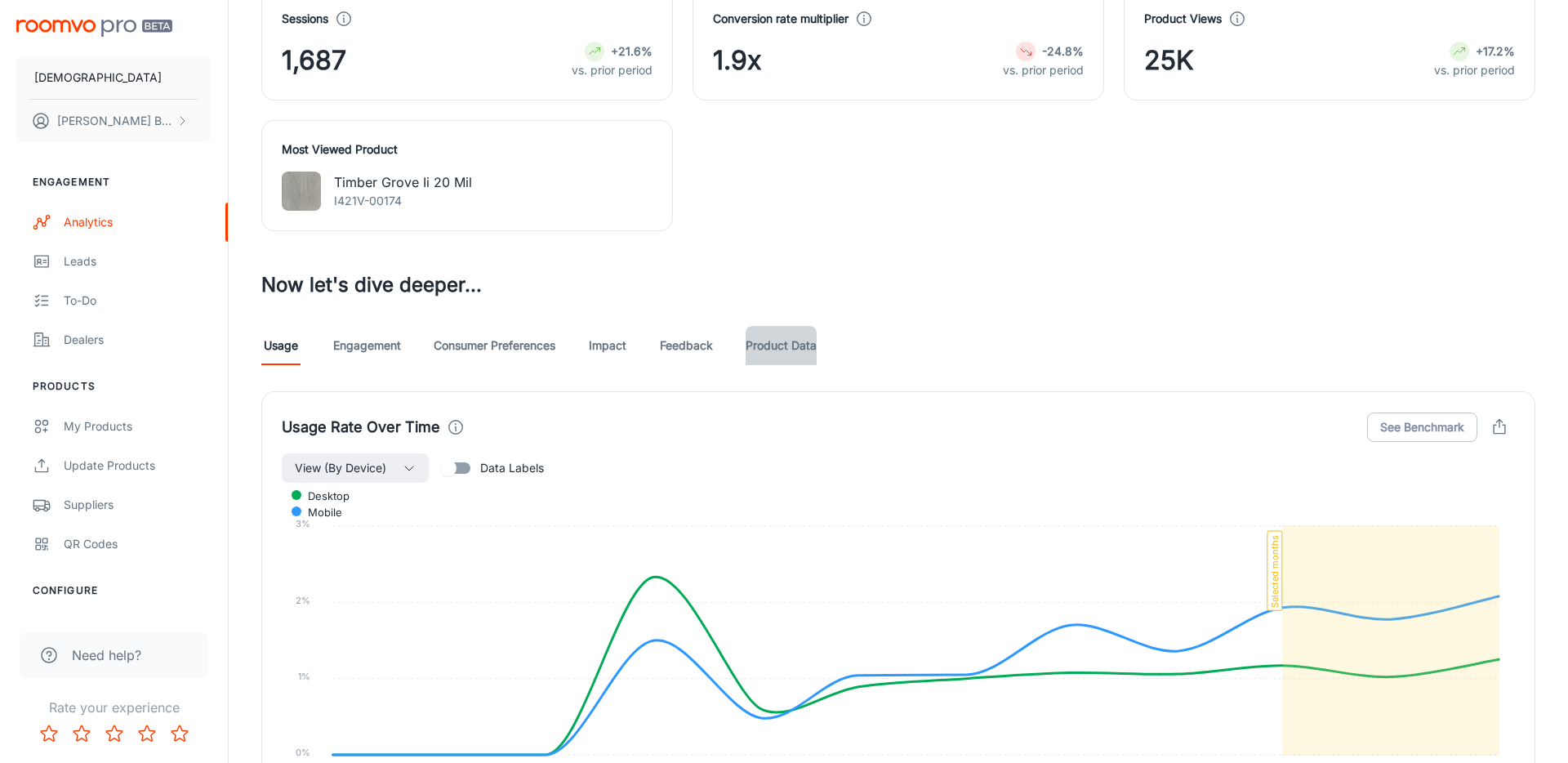
click at [775, 338] on link "Product Data" at bounding box center [780, 345] width 71 height 39
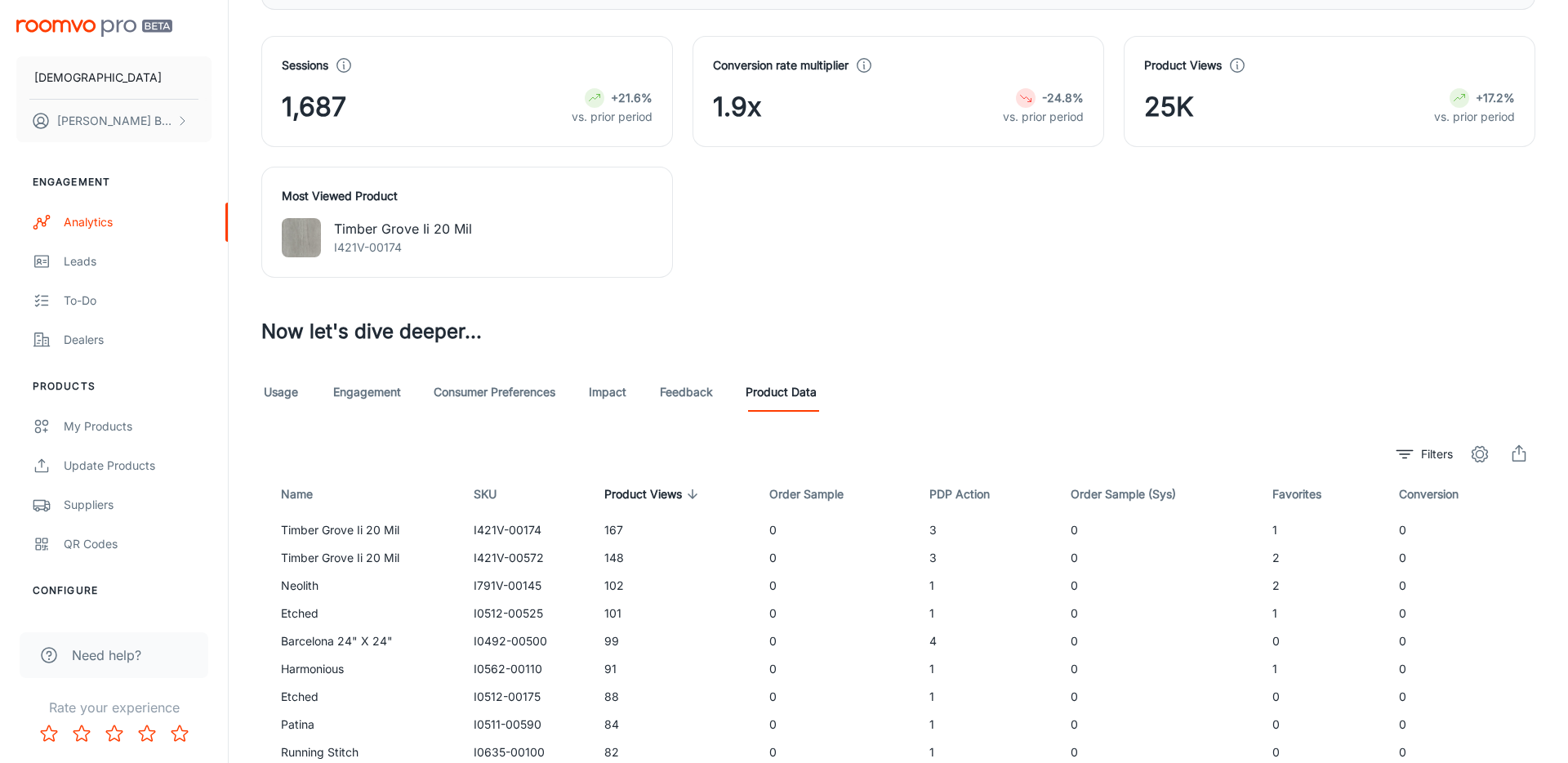
scroll to position [747, 0]
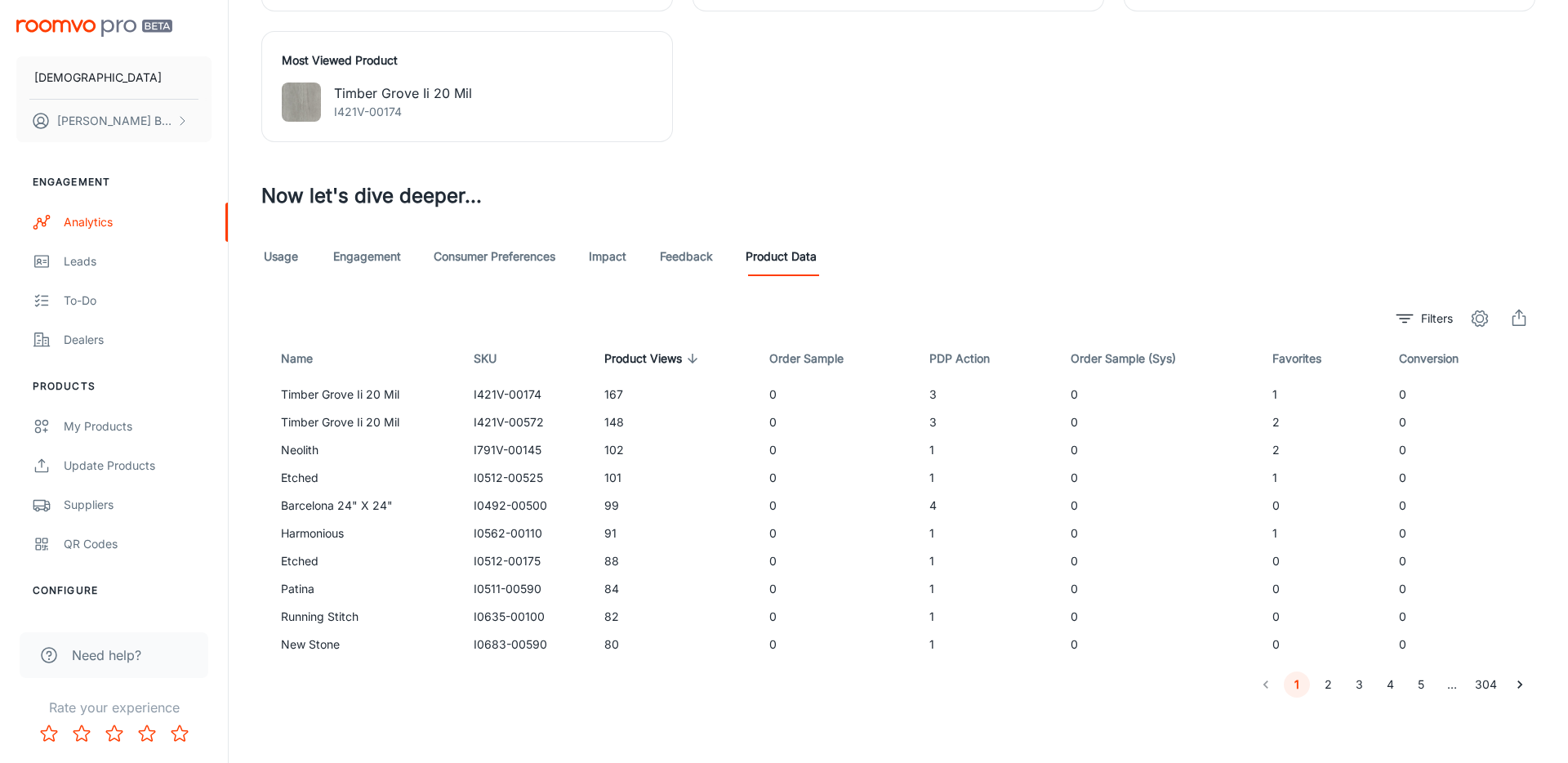
click at [1477, 318] on icon "settings" at bounding box center [1479, 318] width 20 height 20
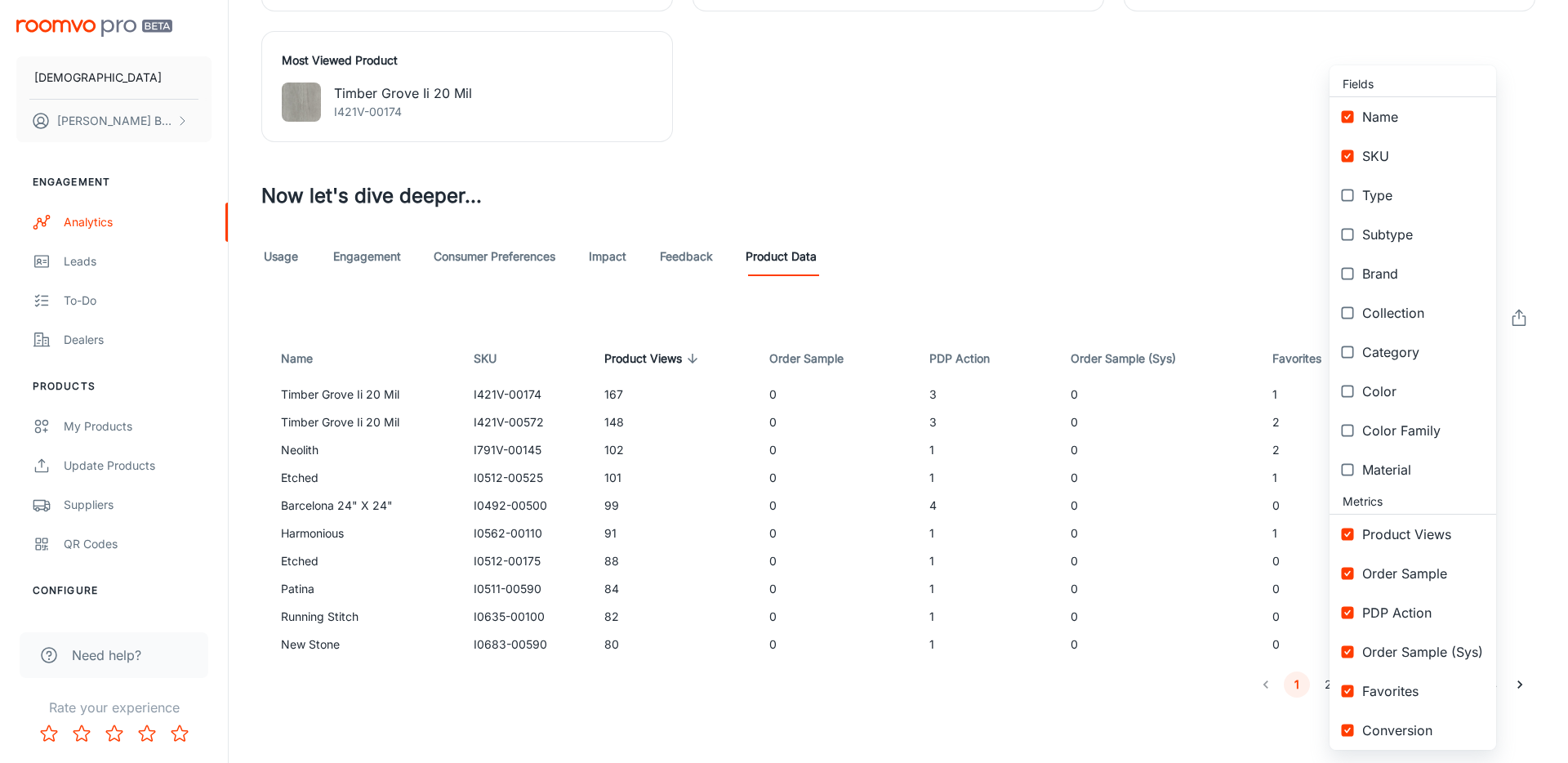
click at [1145, 222] on div at bounding box center [784, 381] width 1568 height 763
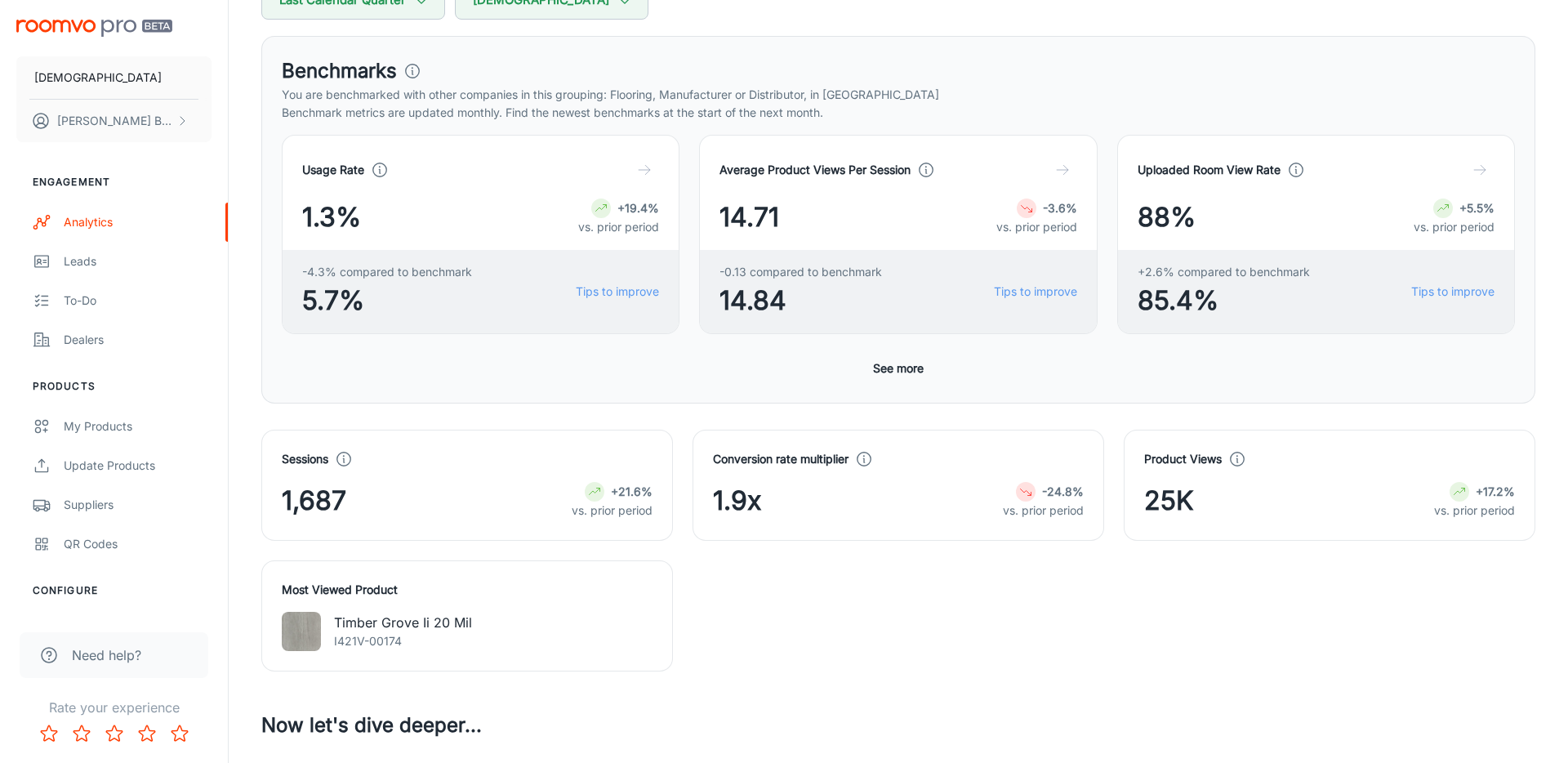
scroll to position [214, 0]
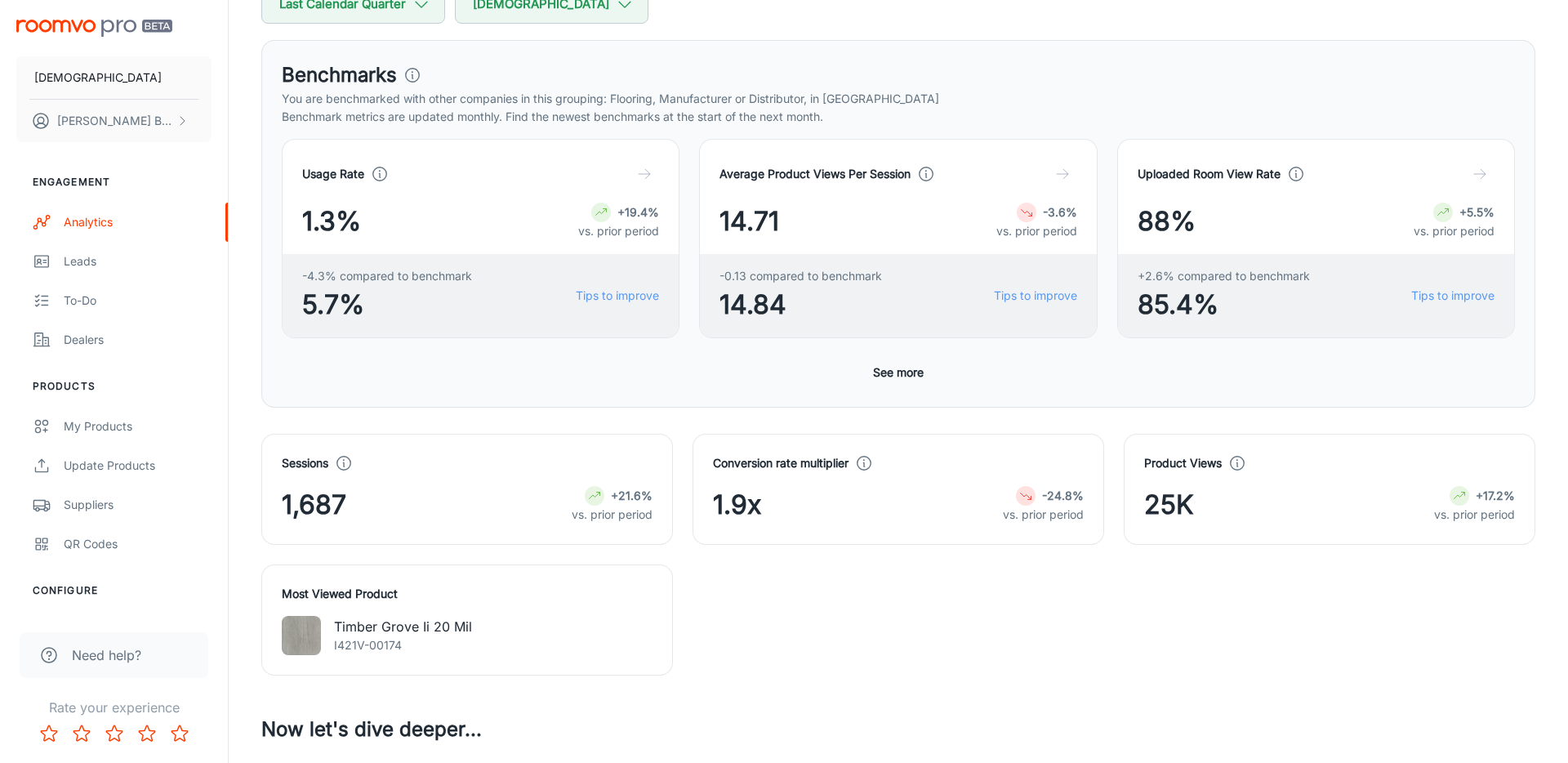
click at [888, 369] on button "See more" at bounding box center [898, 373] width 64 height 29
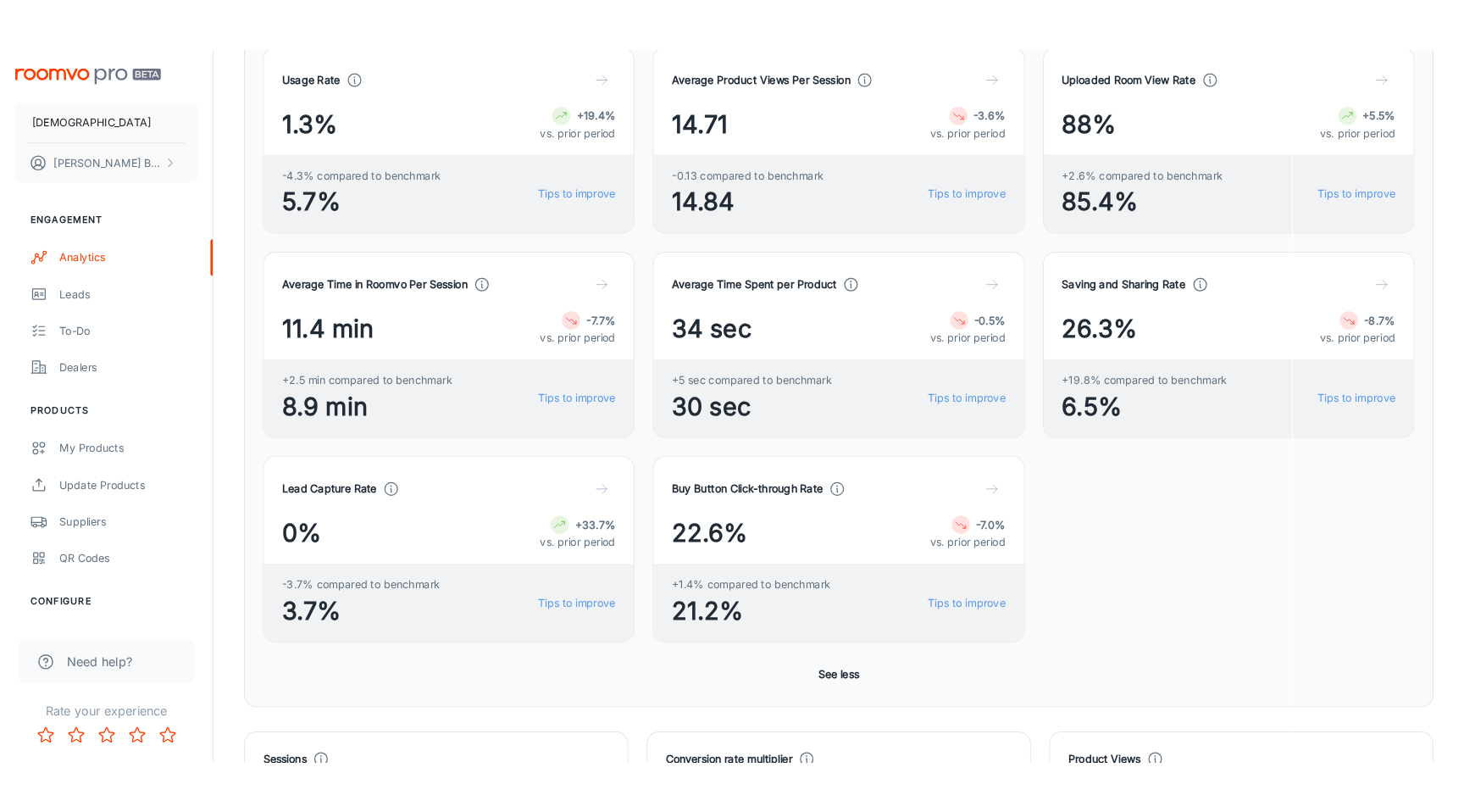
scroll to position [362, 0]
